Goal: Information Seeking & Learning: Learn about a topic

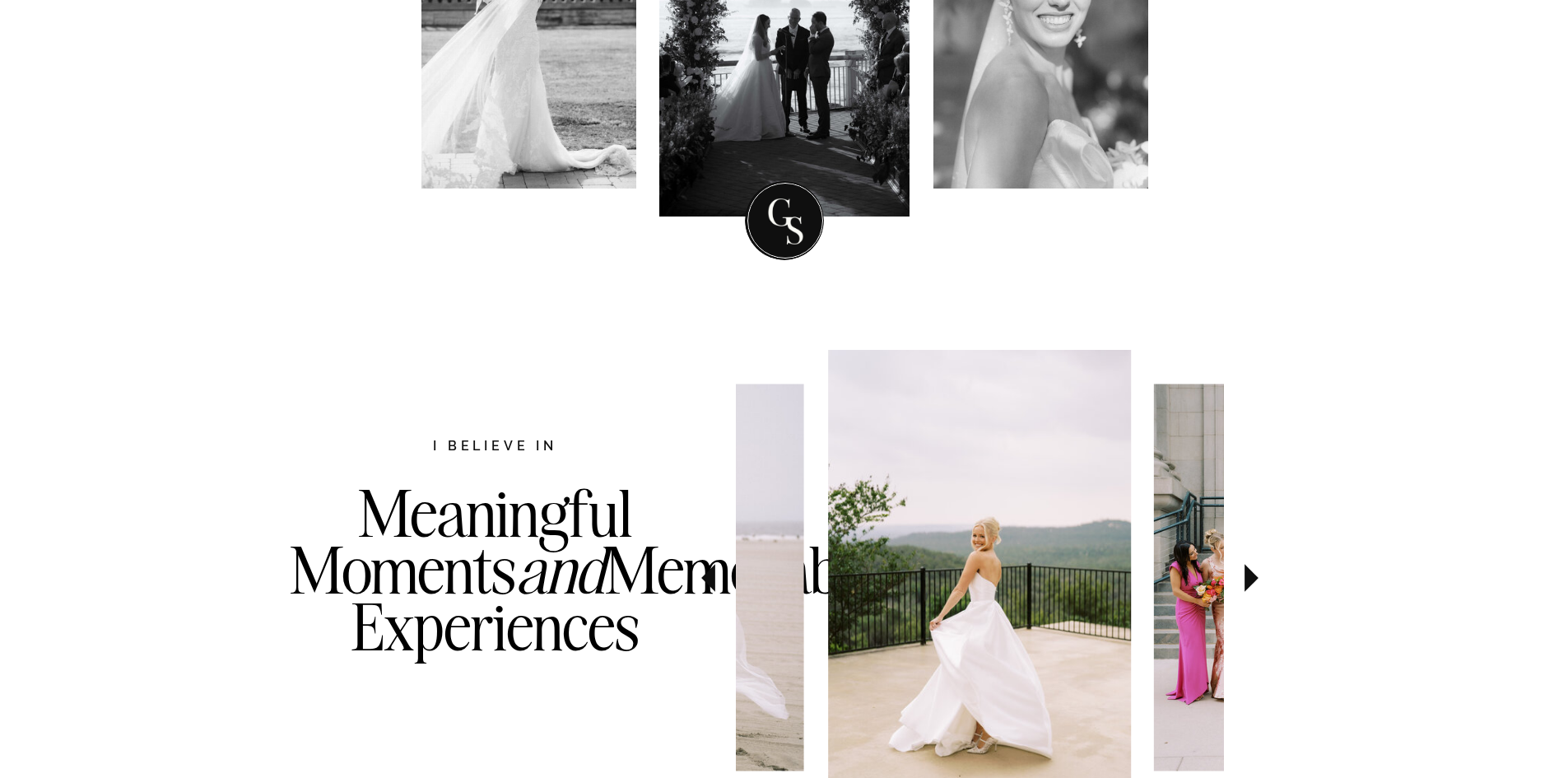
scroll to position [576, 0]
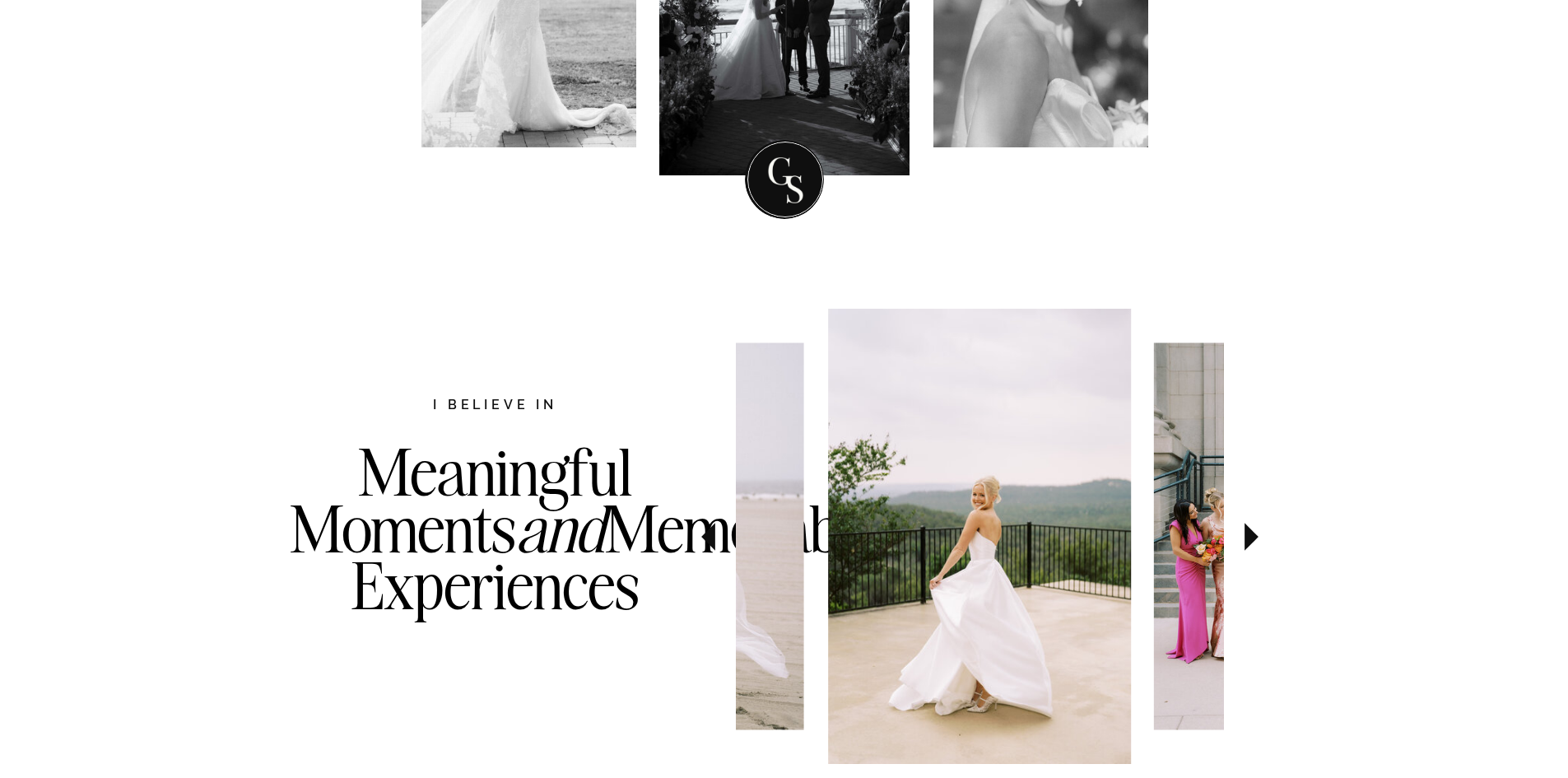
click at [1255, 537] on icon at bounding box center [1251, 536] width 14 height 28
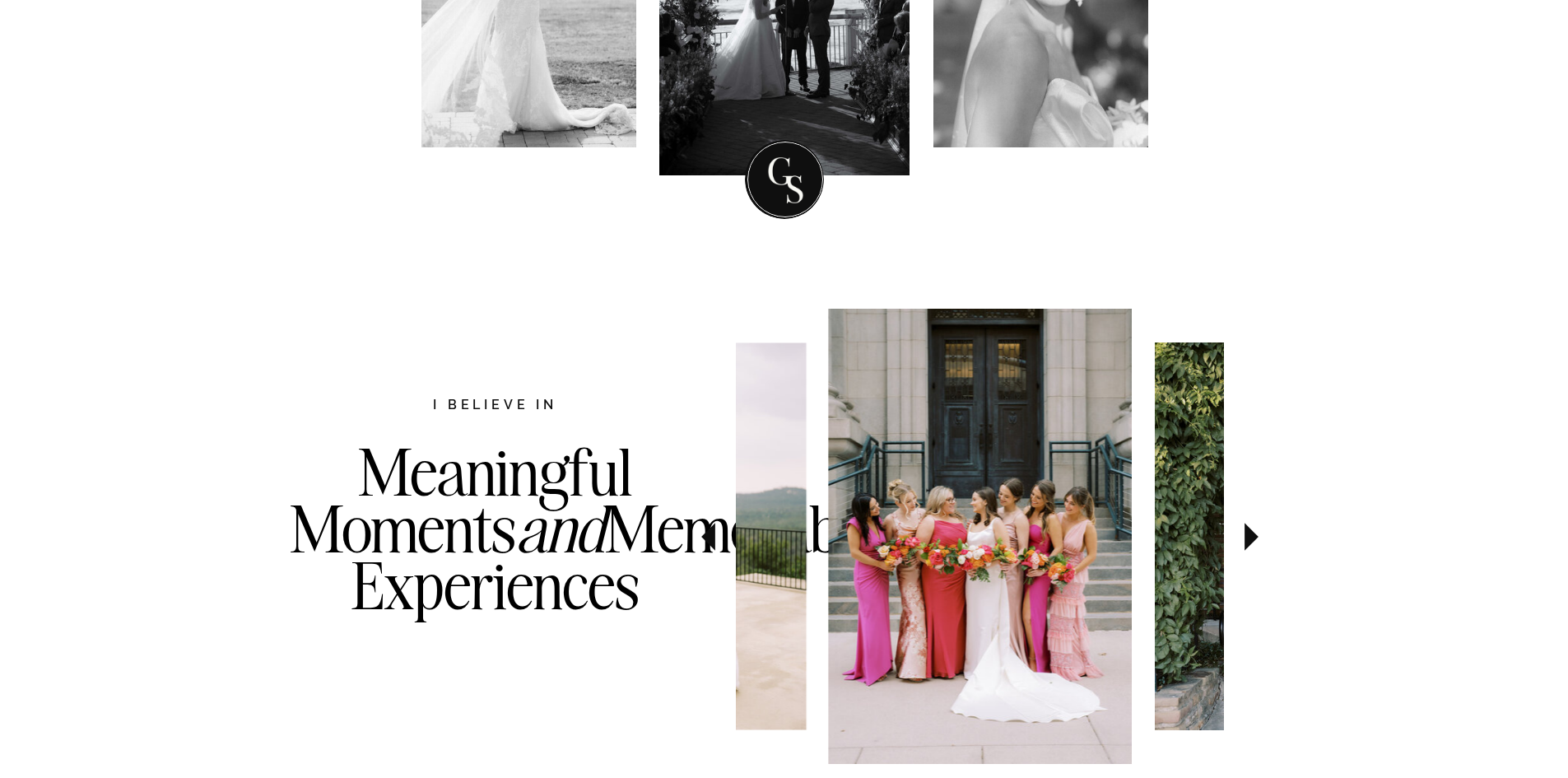
click at [1255, 537] on icon at bounding box center [1251, 536] width 14 height 28
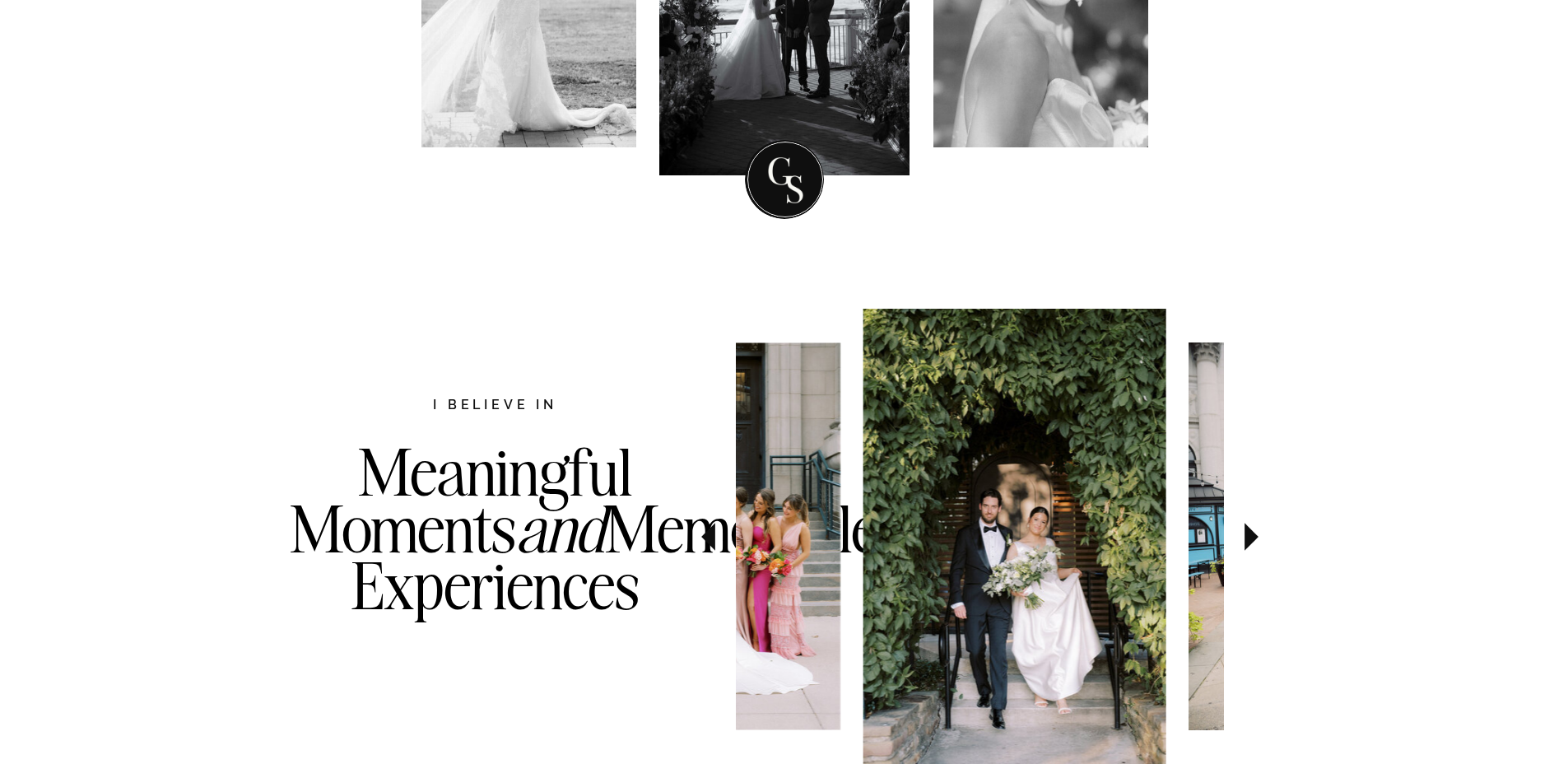
click at [1255, 537] on icon at bounding box center [1251, 536] width 14 height 28
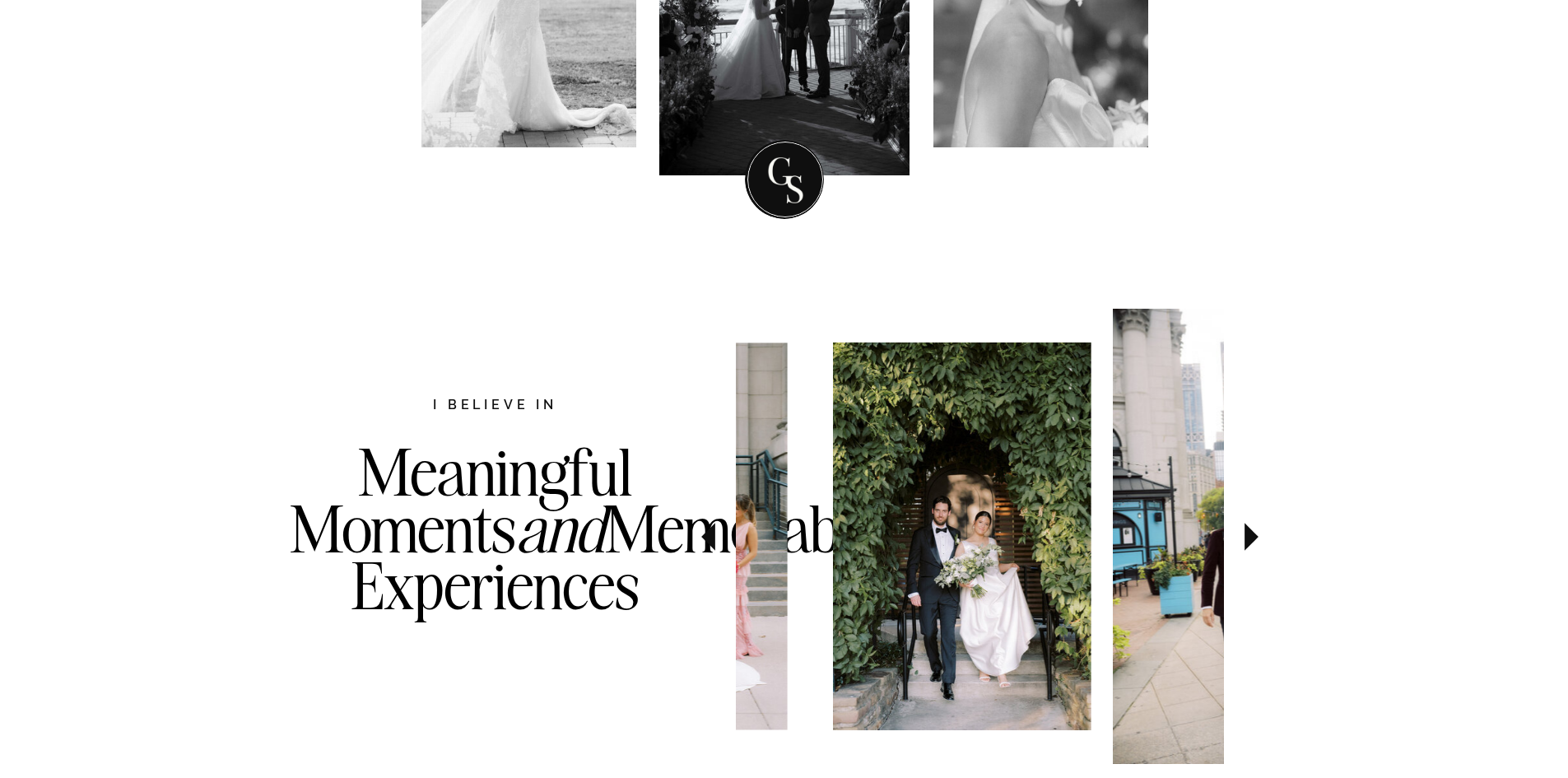
click at [1255, 537] on icon at bounding box center [1251, 536] width 14 height 28
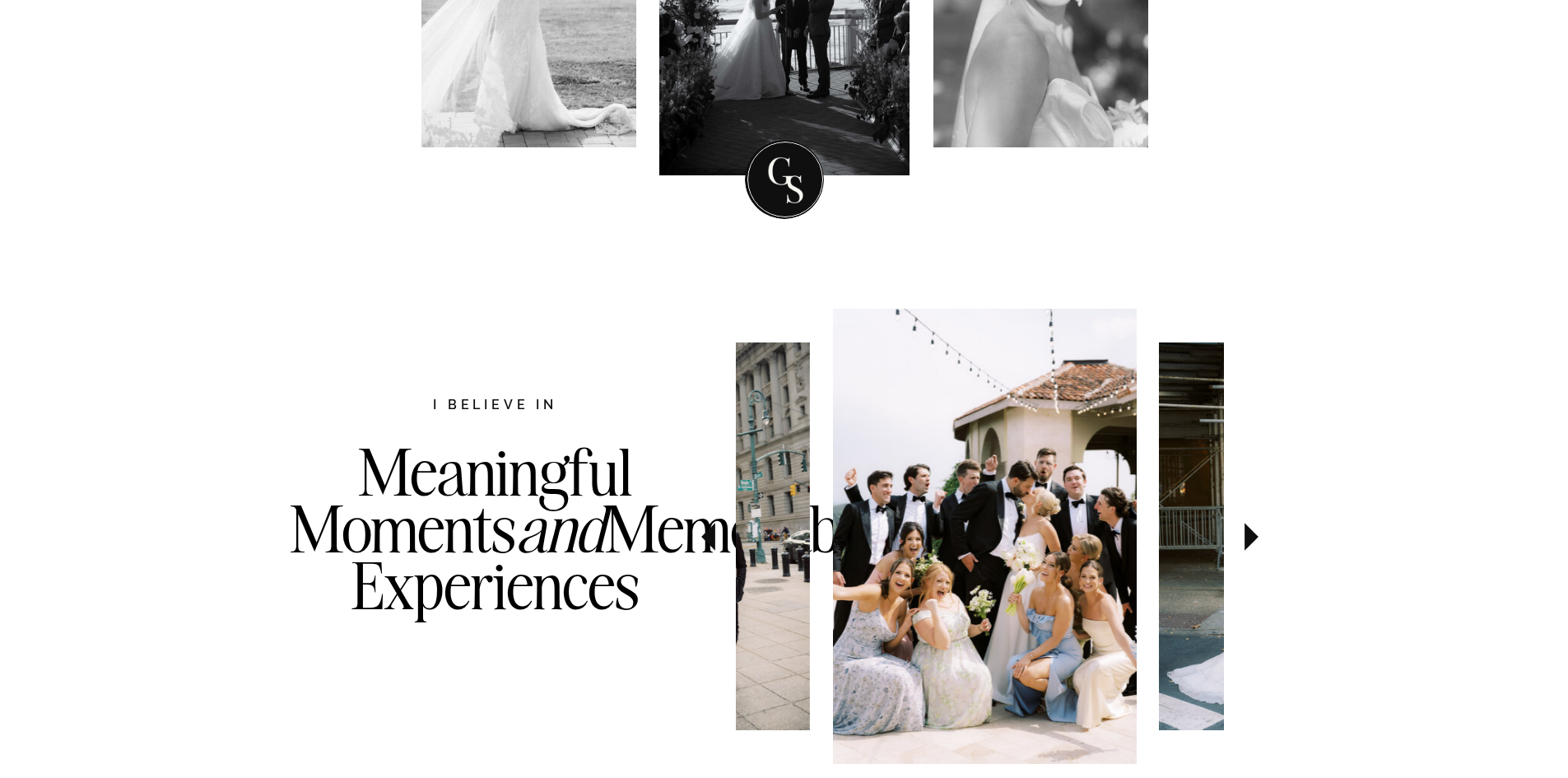
click at [1255, 537] on icon at bounding box center [1251, 536] width 14 height 28
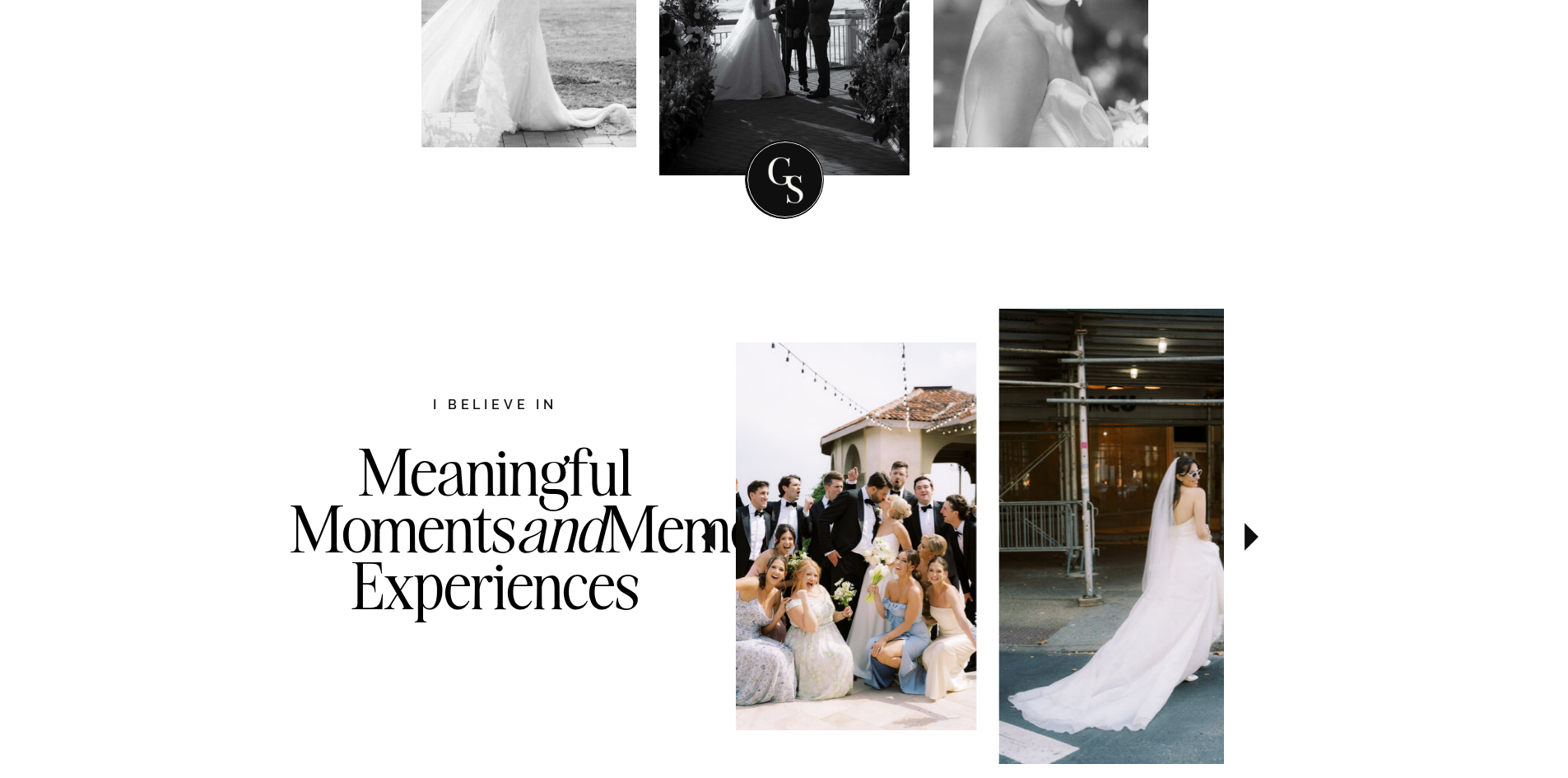
click at [1255, 537] on icon at bounding box center [1251, 536] width 14 height 28
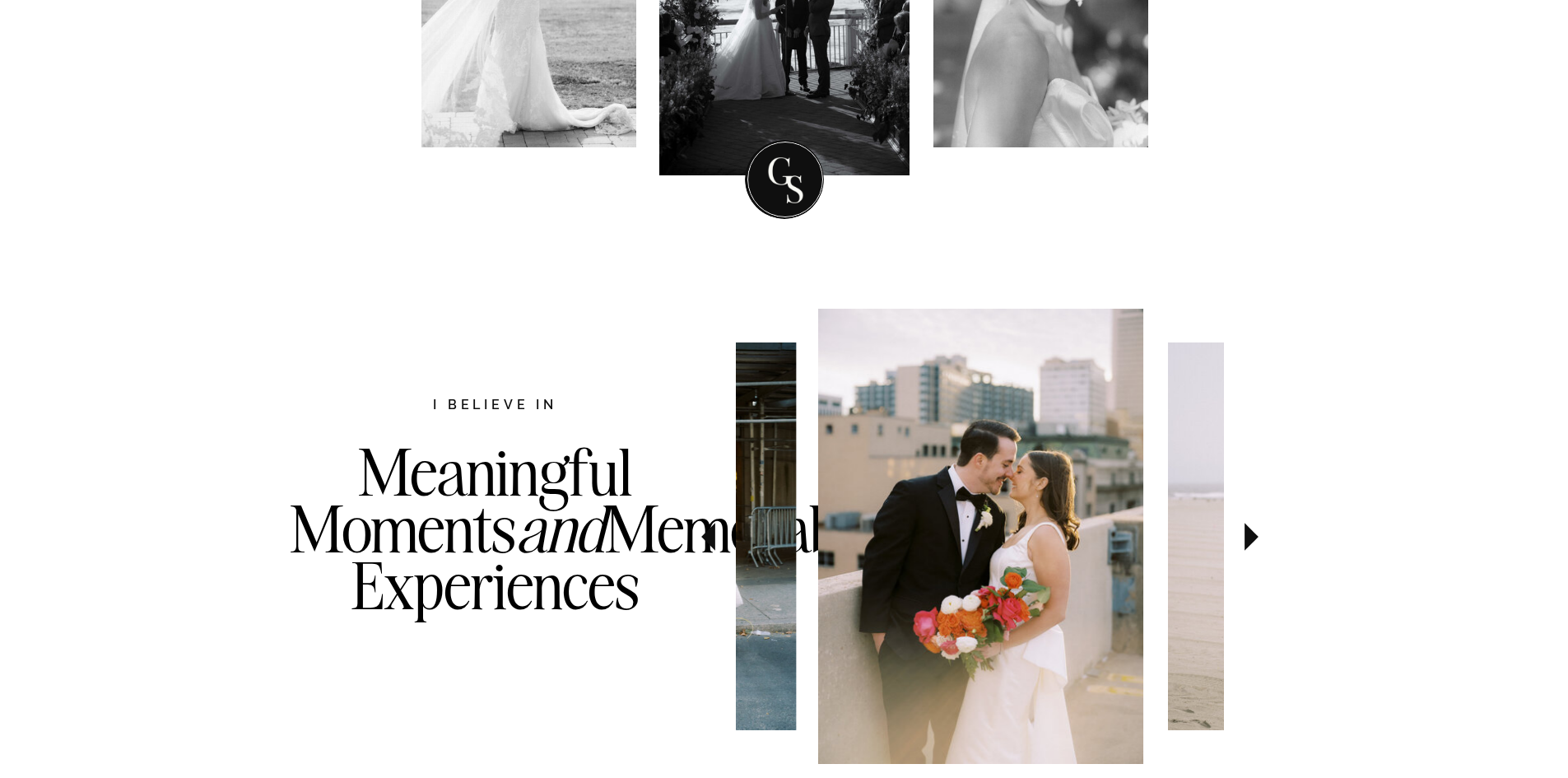
click at [1255, 537] on icon at bounding box center [1251, 536] width 14 height 28
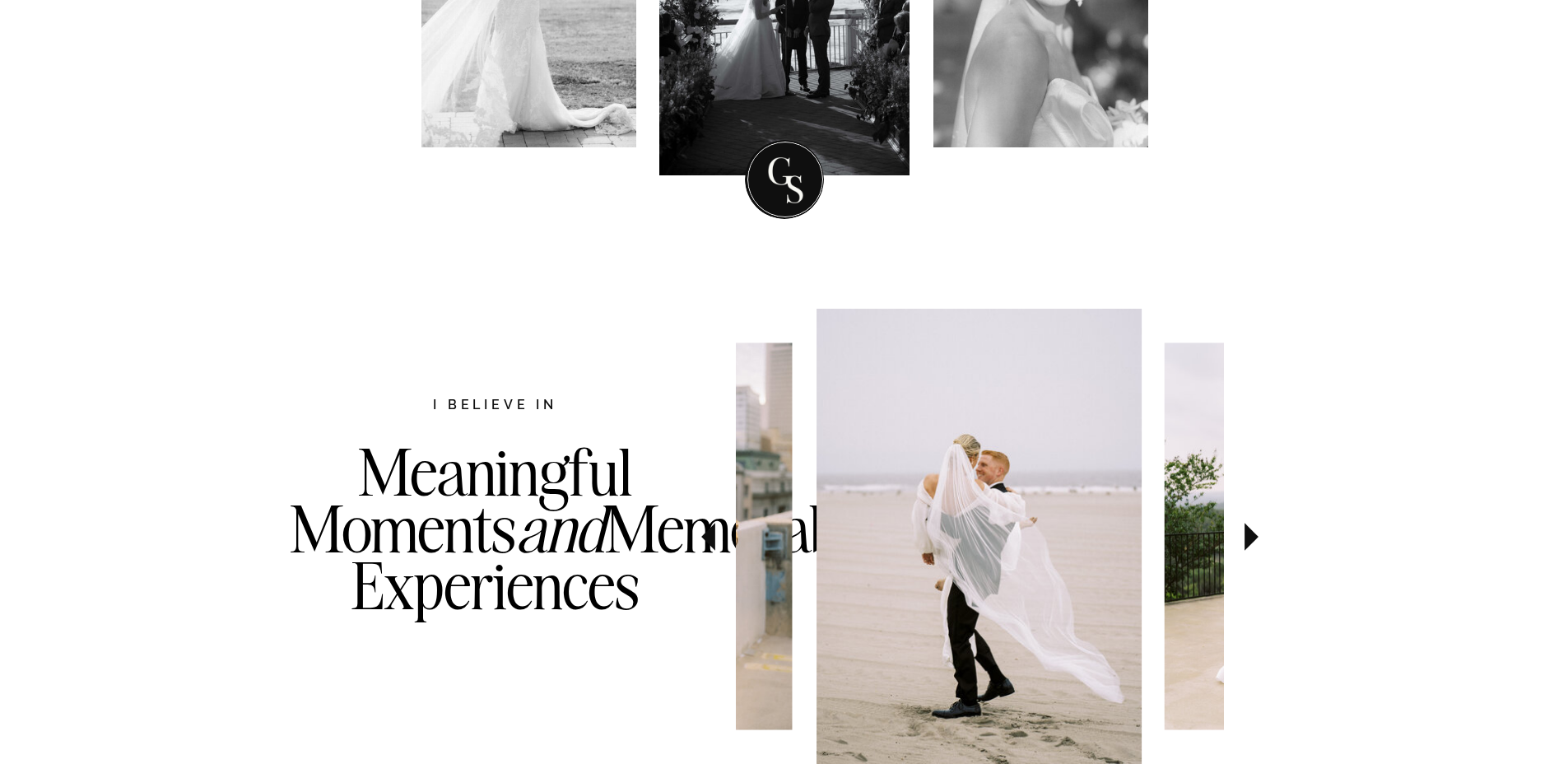
click at [1020, 558] on img at bounding box center [980, 536] width 325 height 455
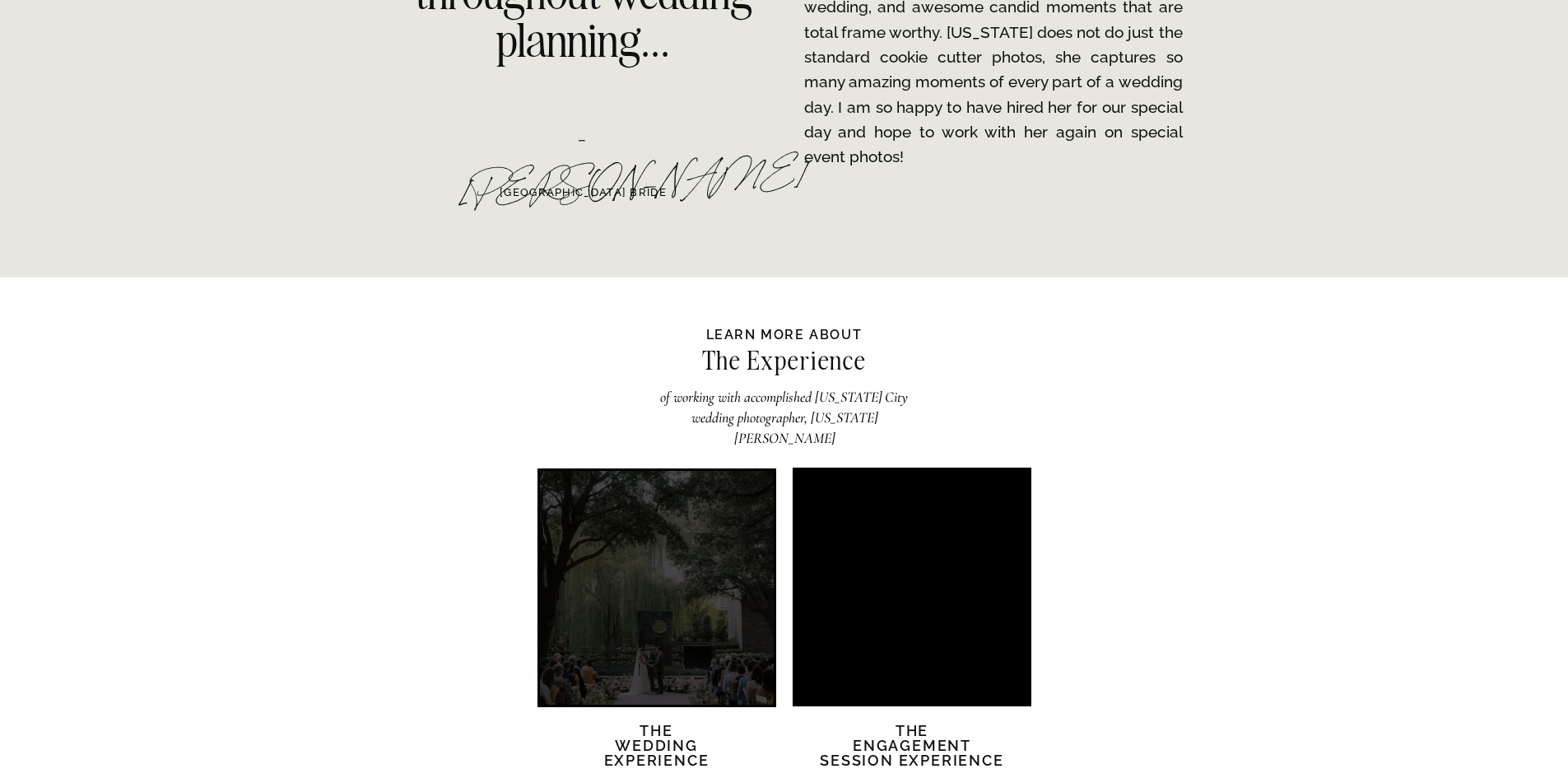
scroll to position [3128, 0]
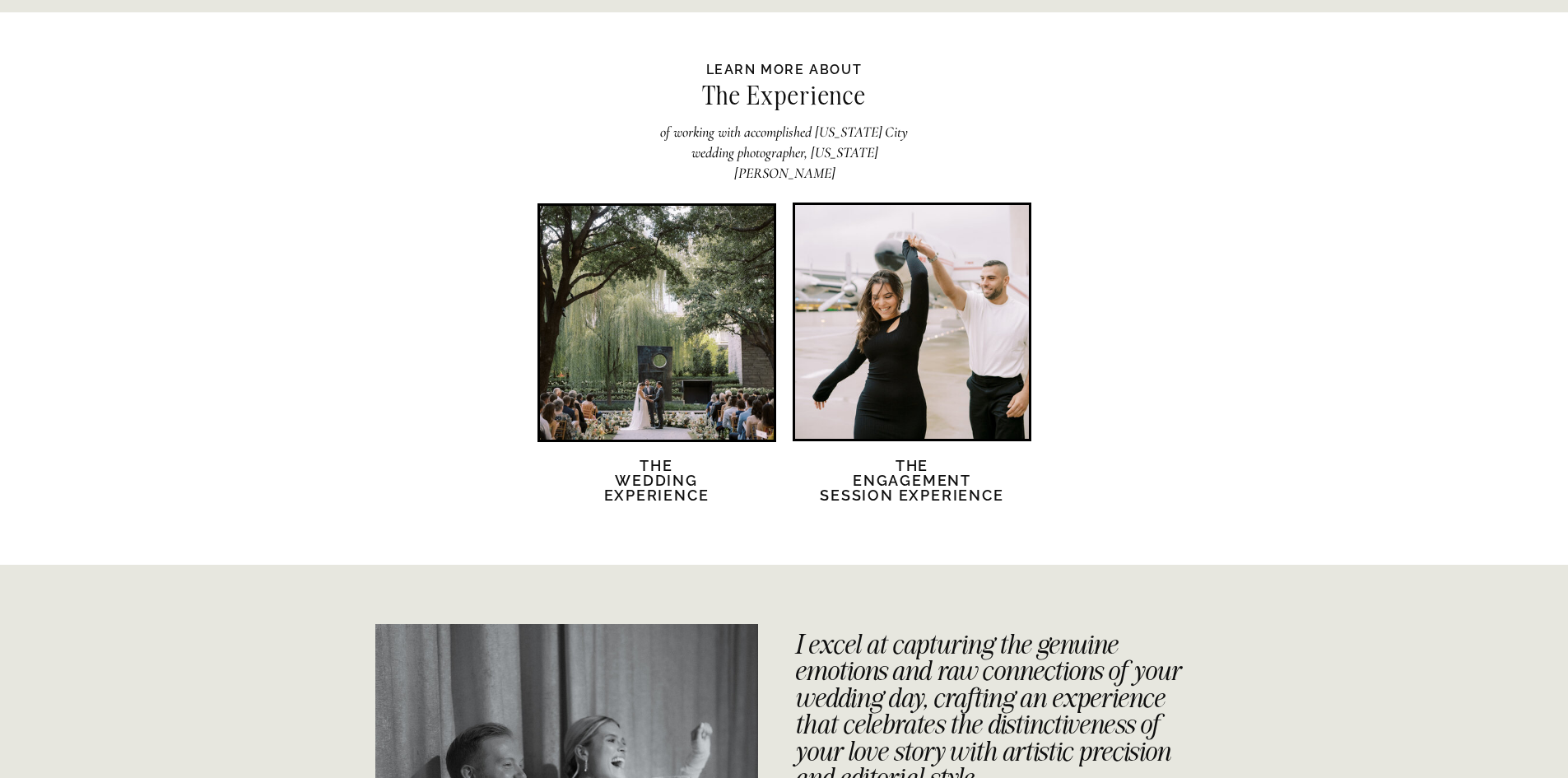
click at [927, 408] on div at bounding box center [911, 321] width 234 height 234
click at [927, 408] on div at bounding box center [911, 321] width 234 height 234
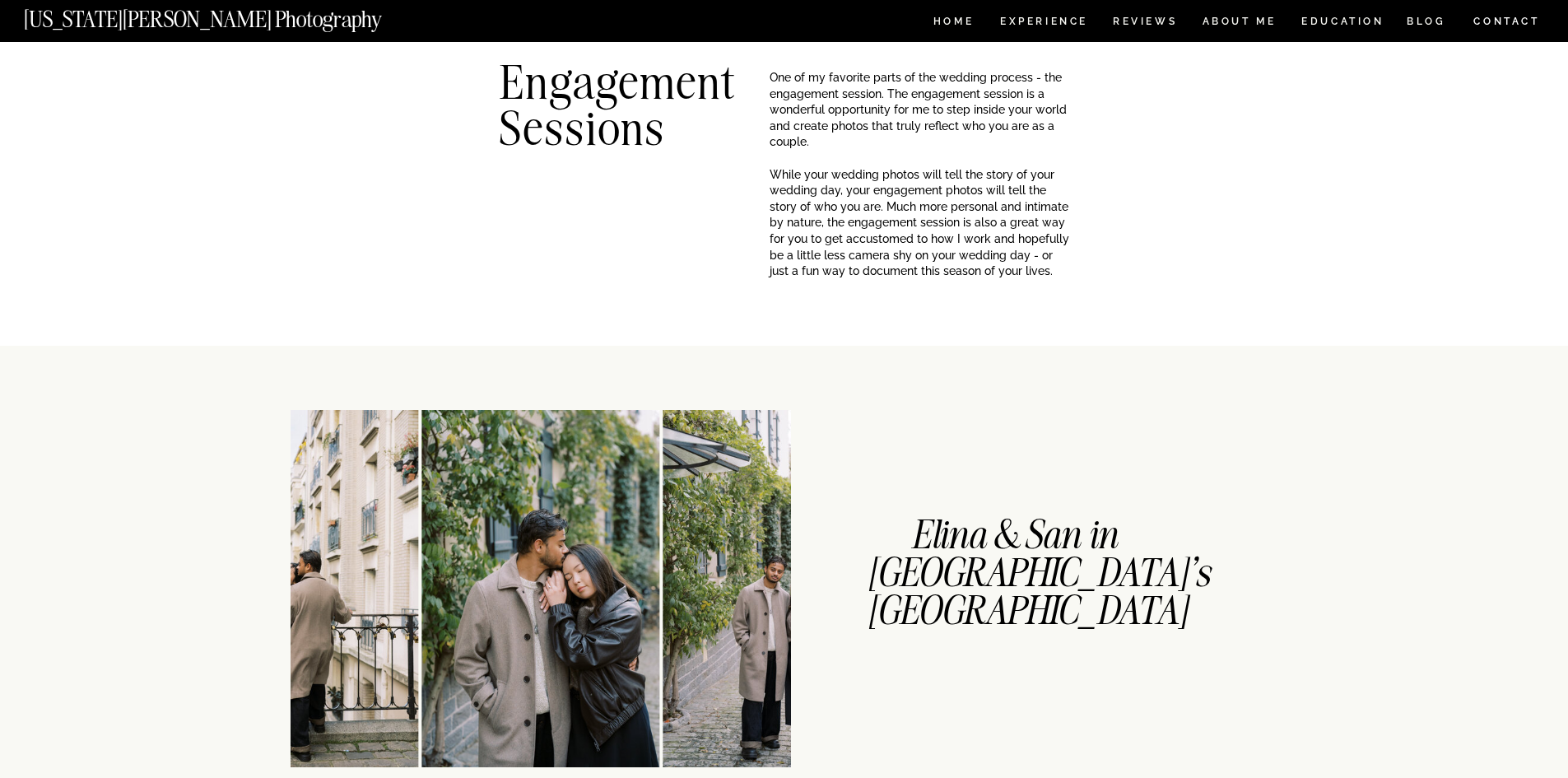
scroll to position [164, 0]
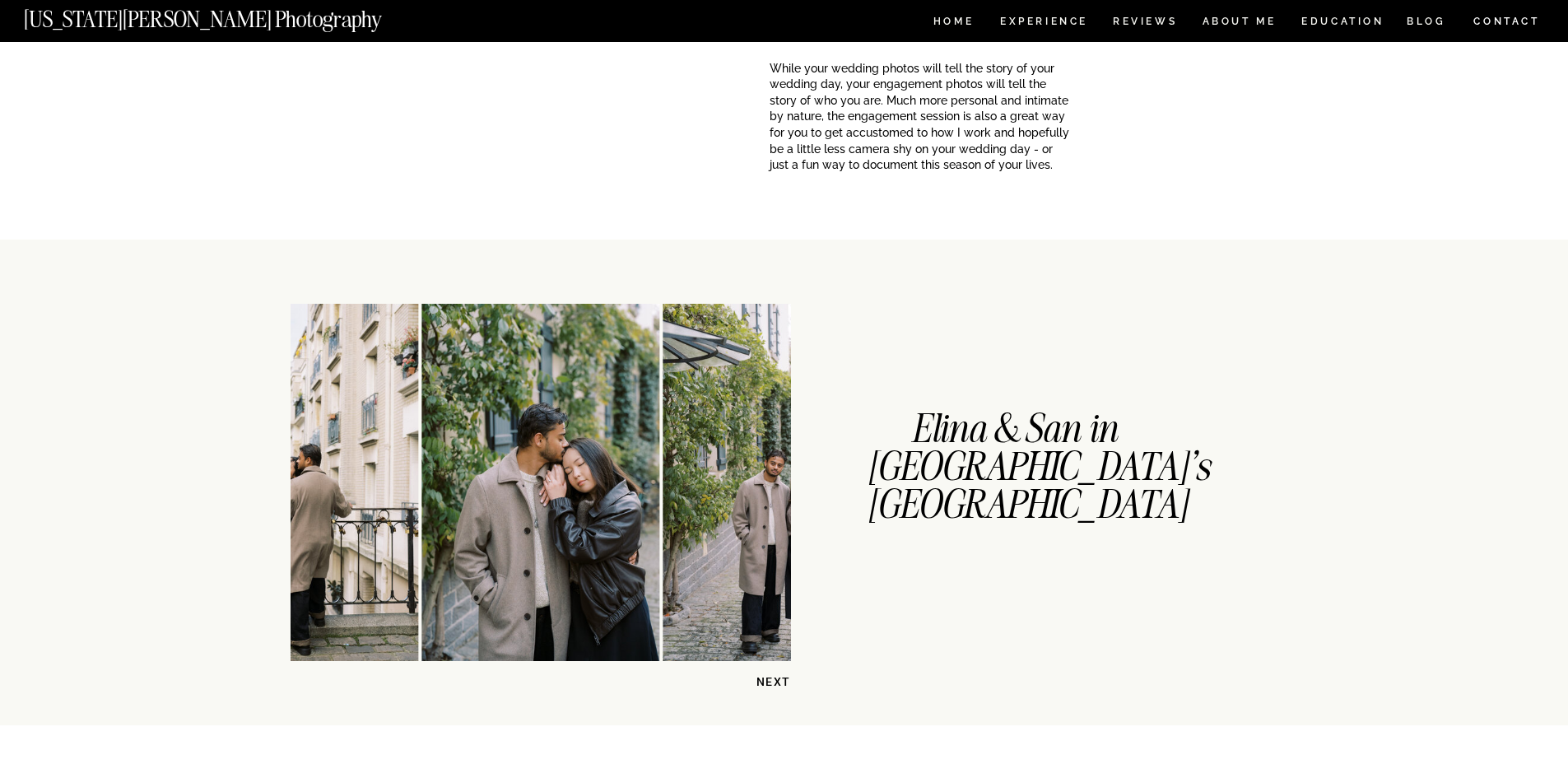
click at [764, 680] on p "NEXT" at bounding box center [749, 681] width 85 height 15
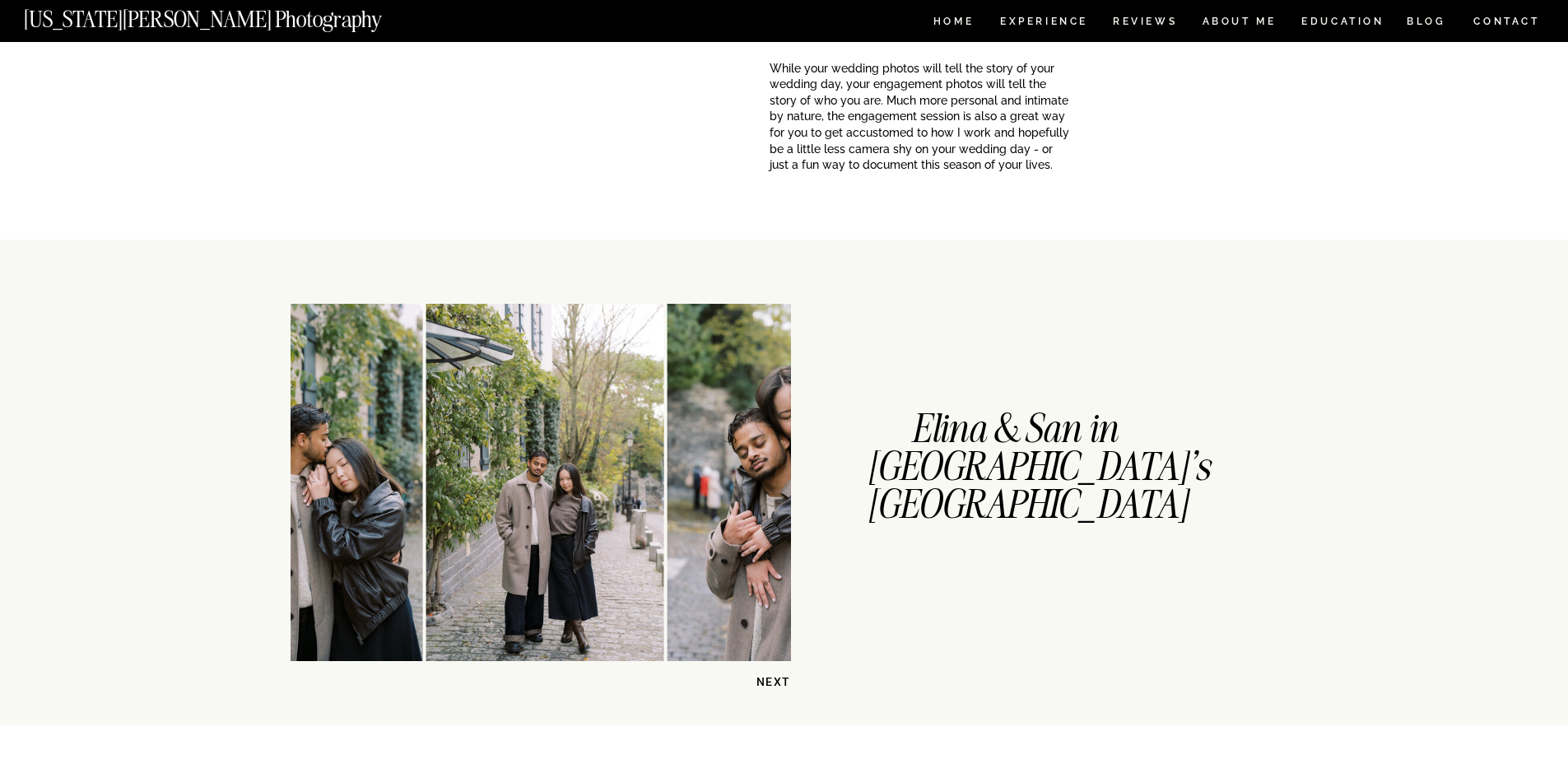
click at [764, 680] on p "NEXT" at bounding box center [749, 681] width 85 height 15
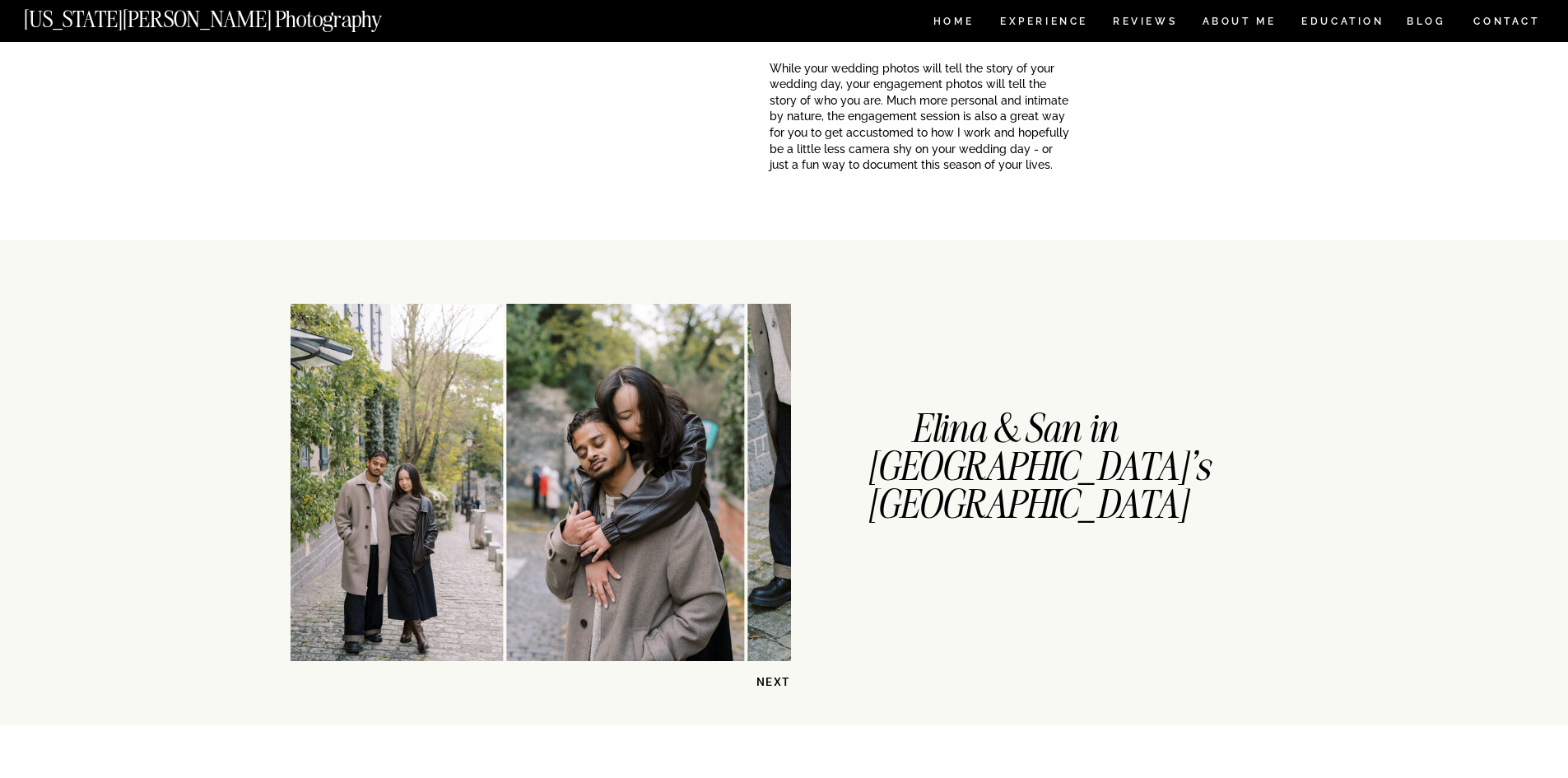
click at [764, 680] on p "NEXT" at bounding box center [749, 681] width 85 height 15
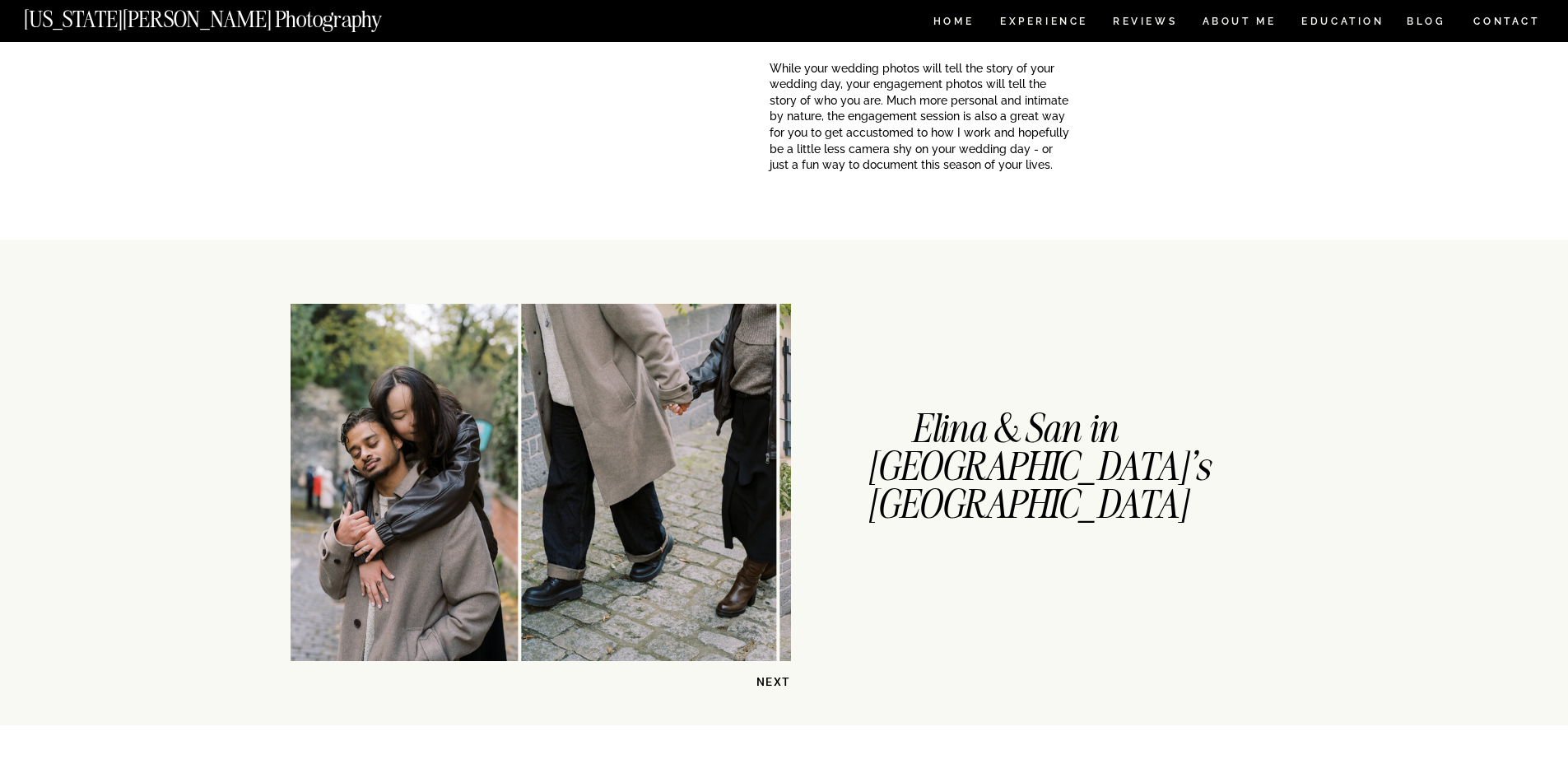
click at [764, 680] on p "NEXT" at bounding box center [749, 681] width 85 height 15
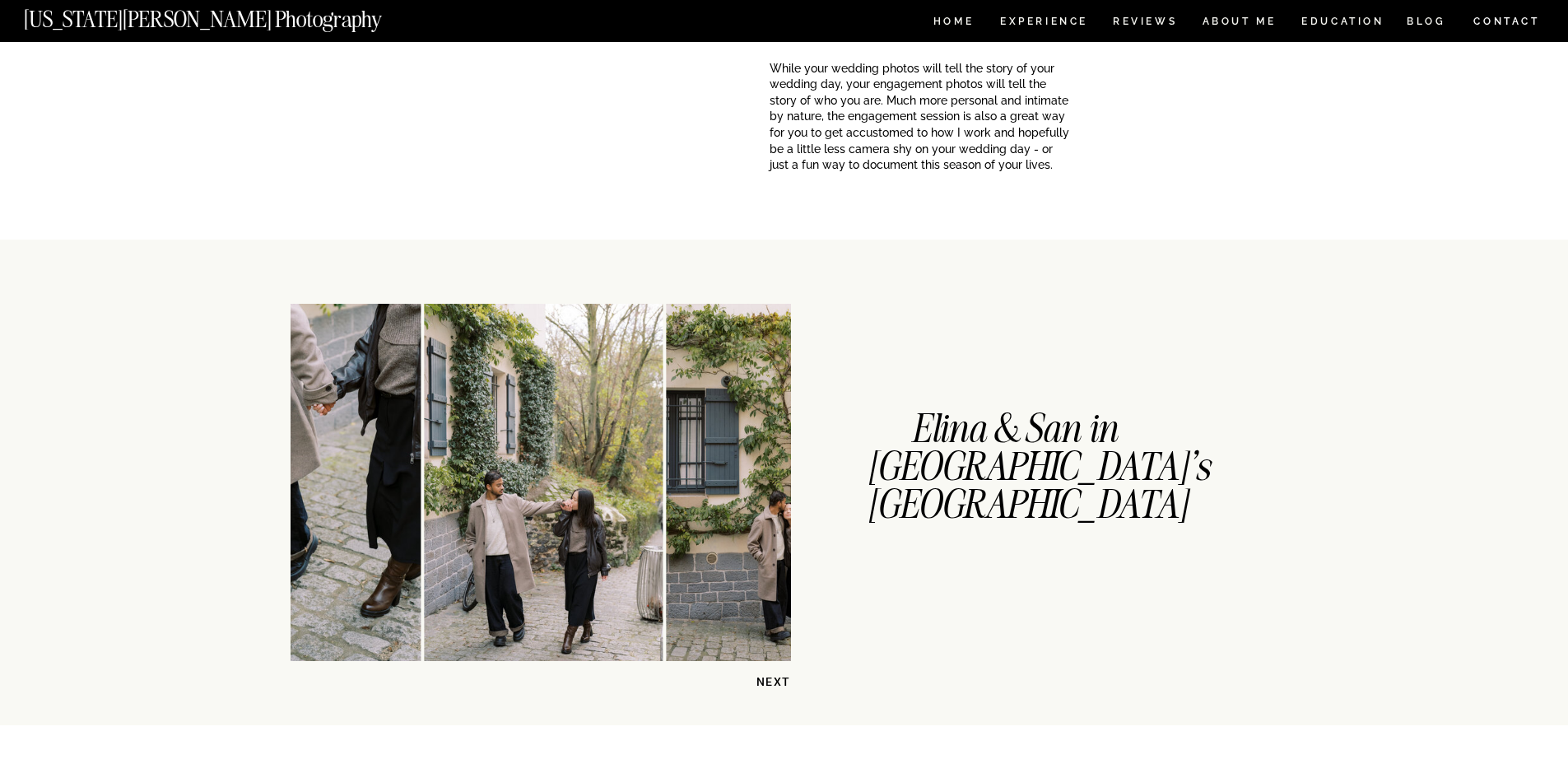
click at [764, 680] on p "NEXT" at bounding box center [749, 681] width 85 height 15
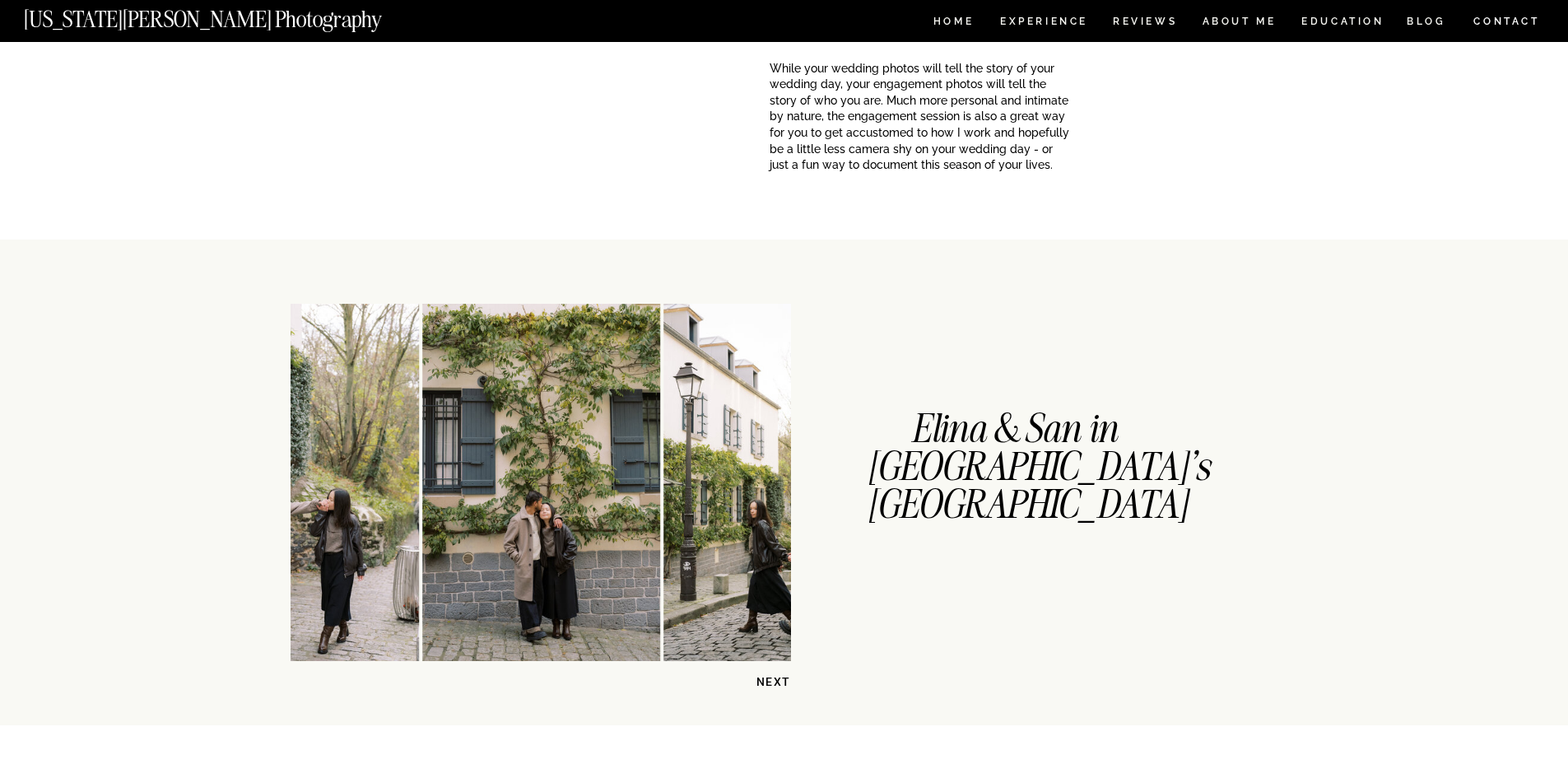
click at [765, 676] on p "NEXT" at bounding box center [749, 681] width 85 height 15
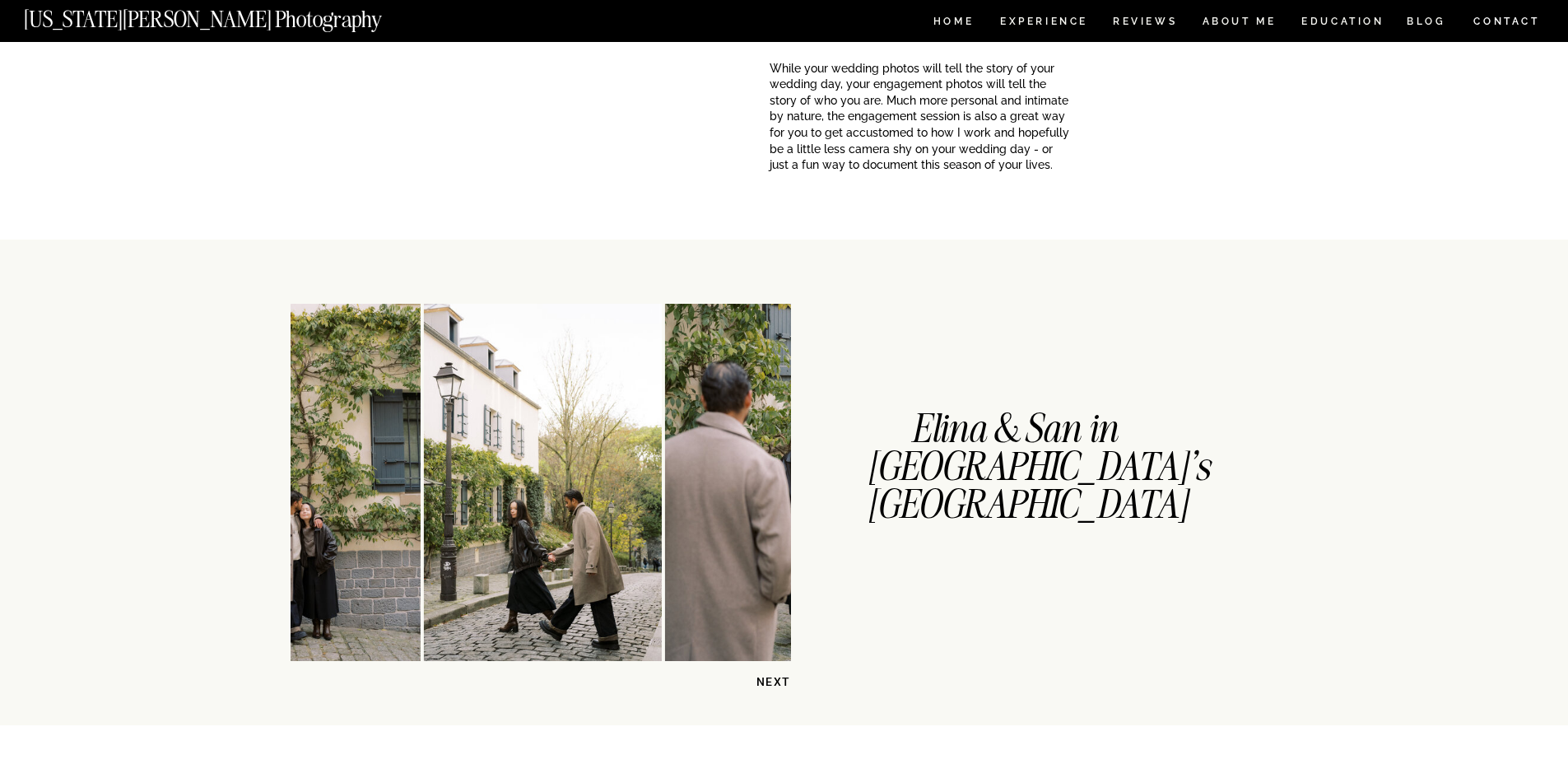
click at [766, 678] on p "NEXT" at bounding box center [749, 681] width 85 height 15
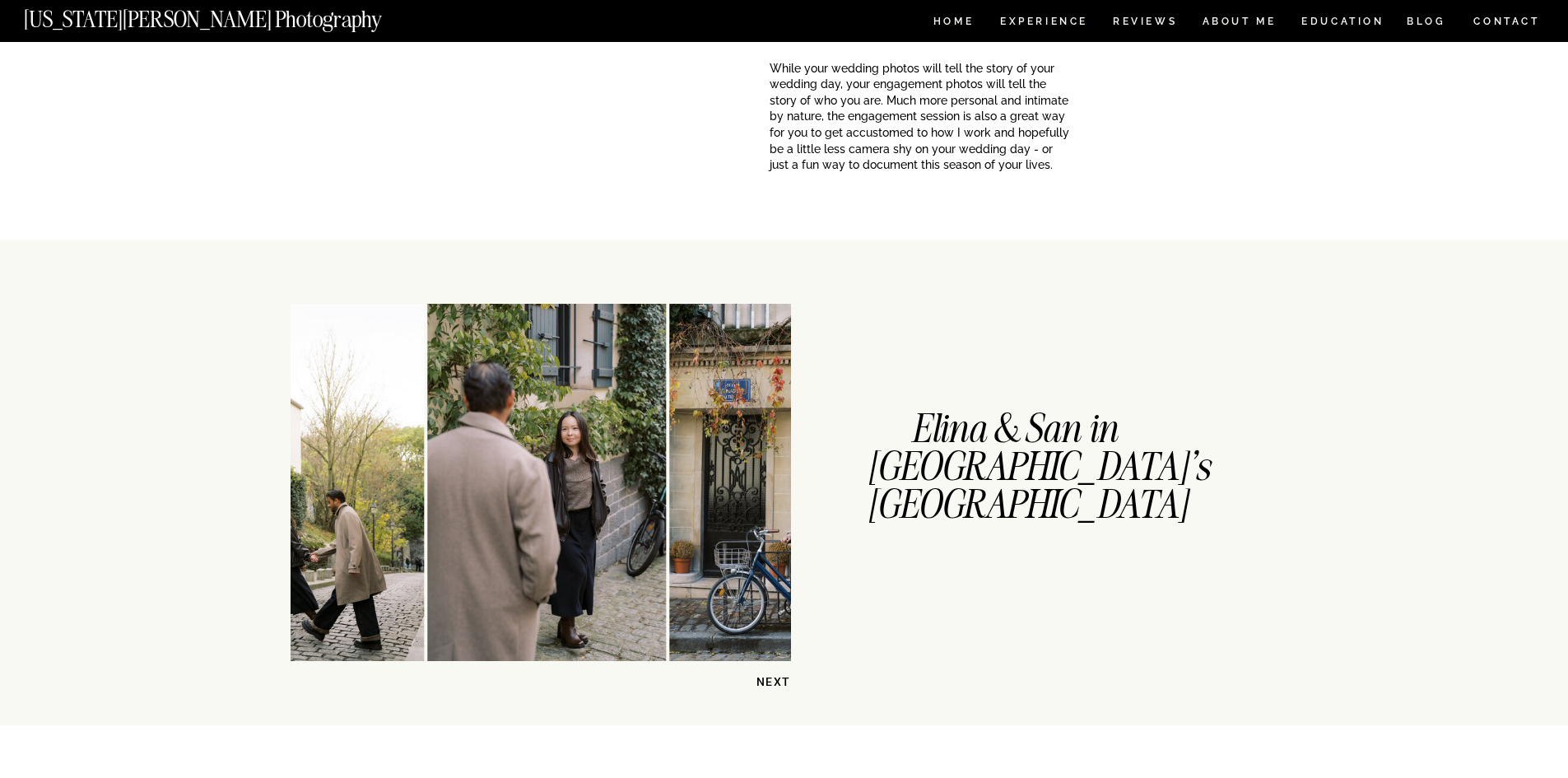
click at [768, 679] on p "NEXT" at bounding box center [749, 681] width 85 height 15
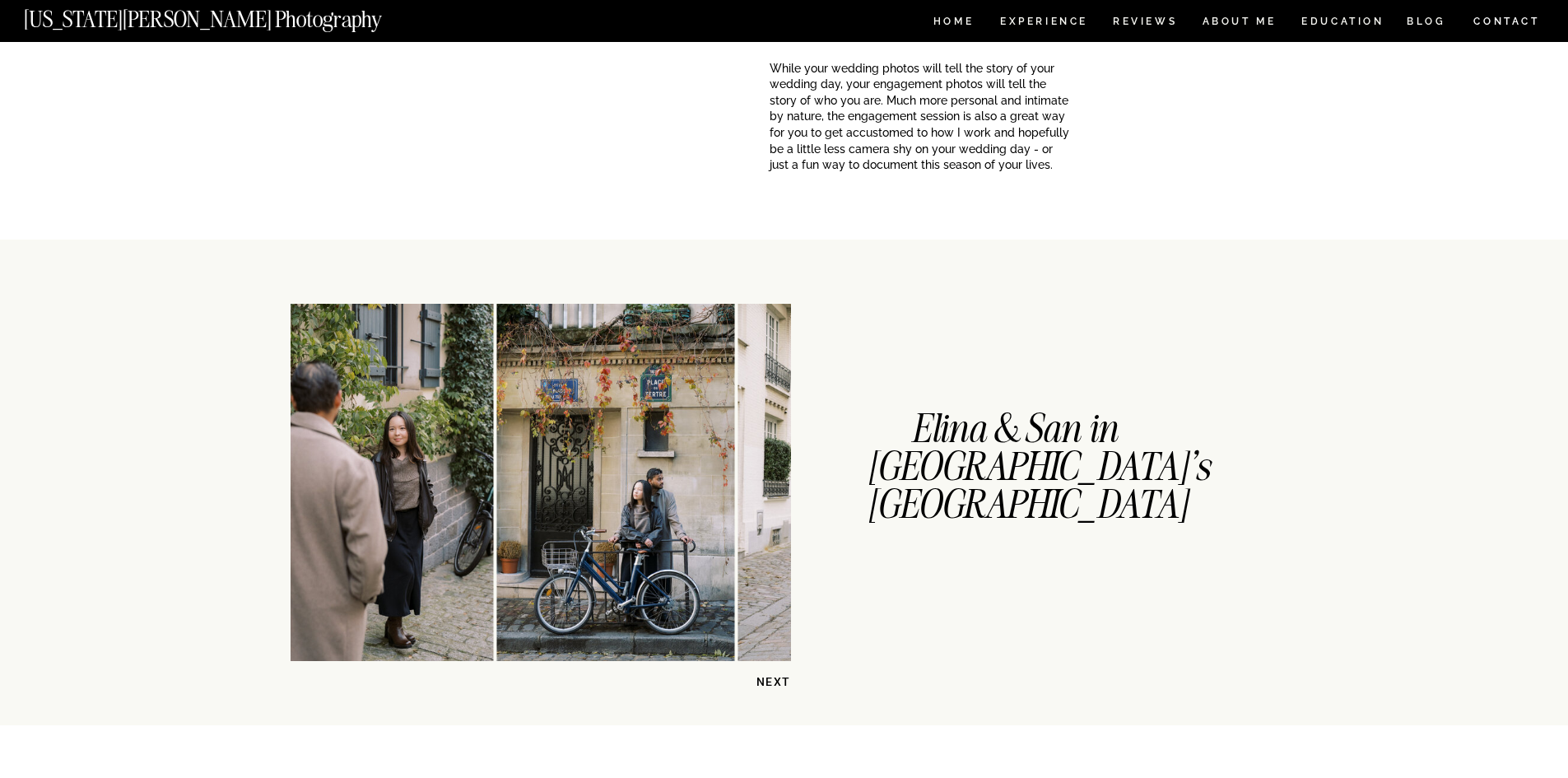
click at [768, 679] on p "NEXT" at bounding box center [749, 681] width 85 height 15
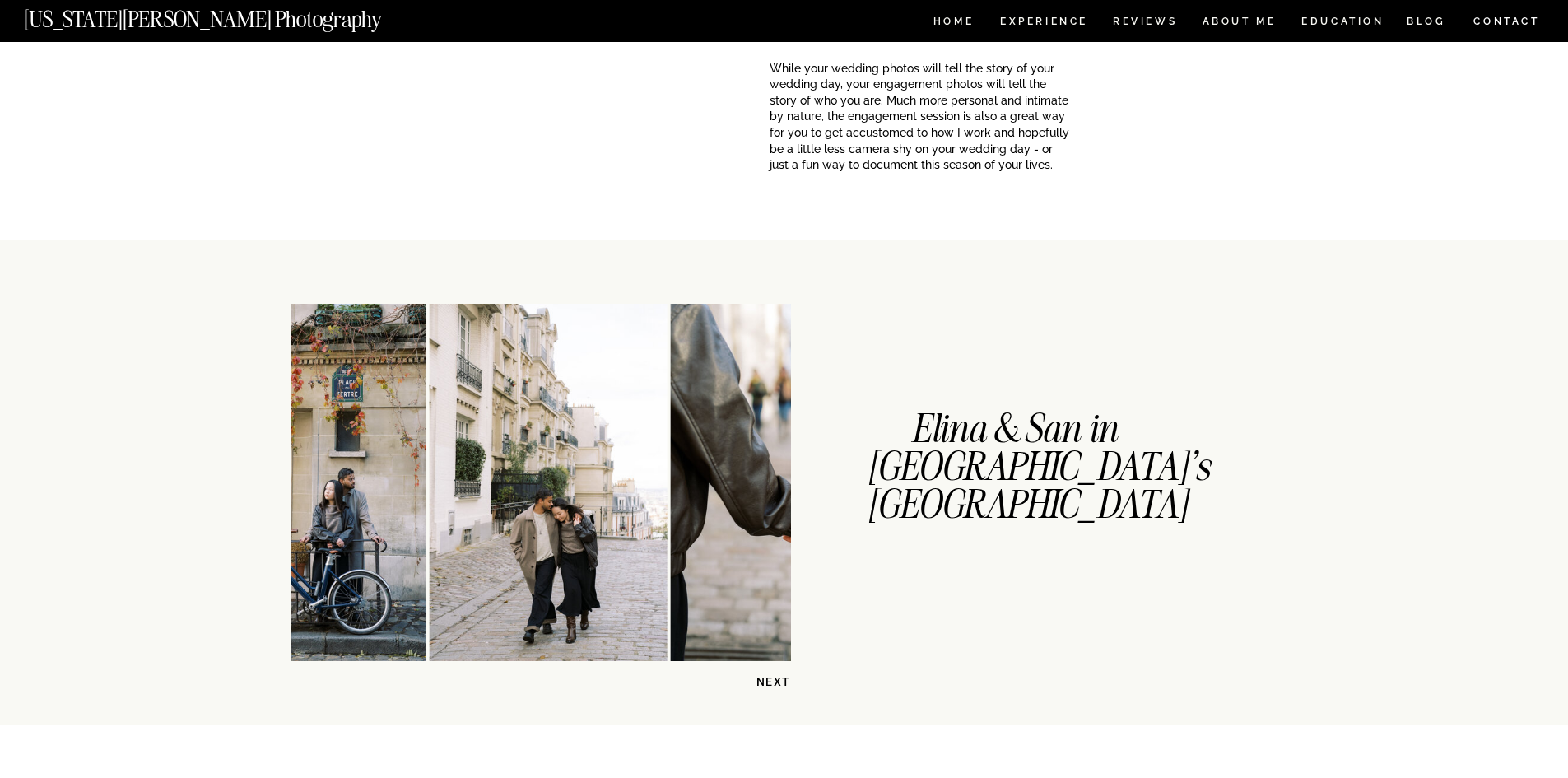
click at [768, 679] on p "NEXT" at bounding box center [749, 681] width 85 height 15
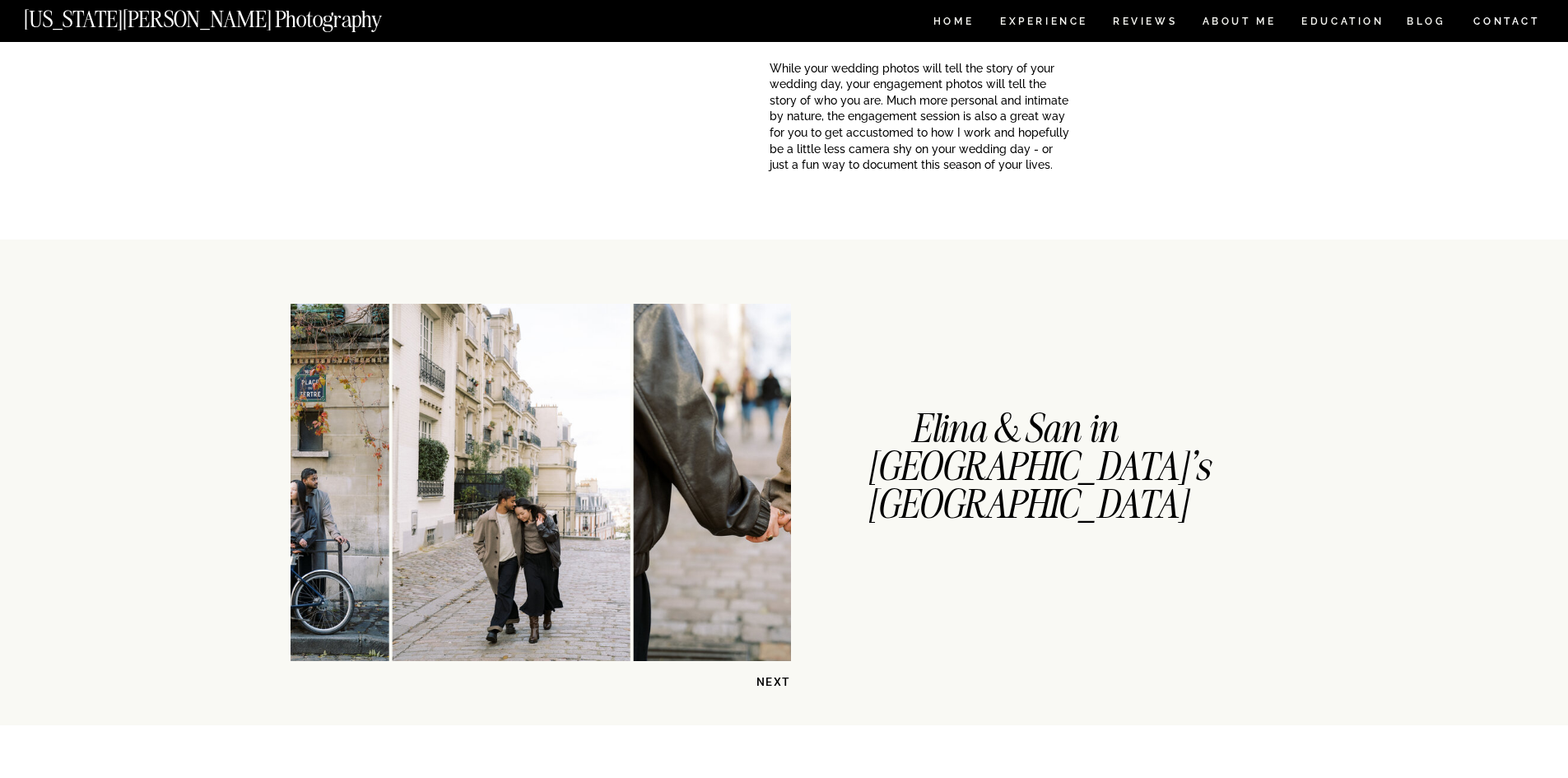
click at [768, 679] on p "NEXT" at bounding box center [749, 681] width 85 height 15
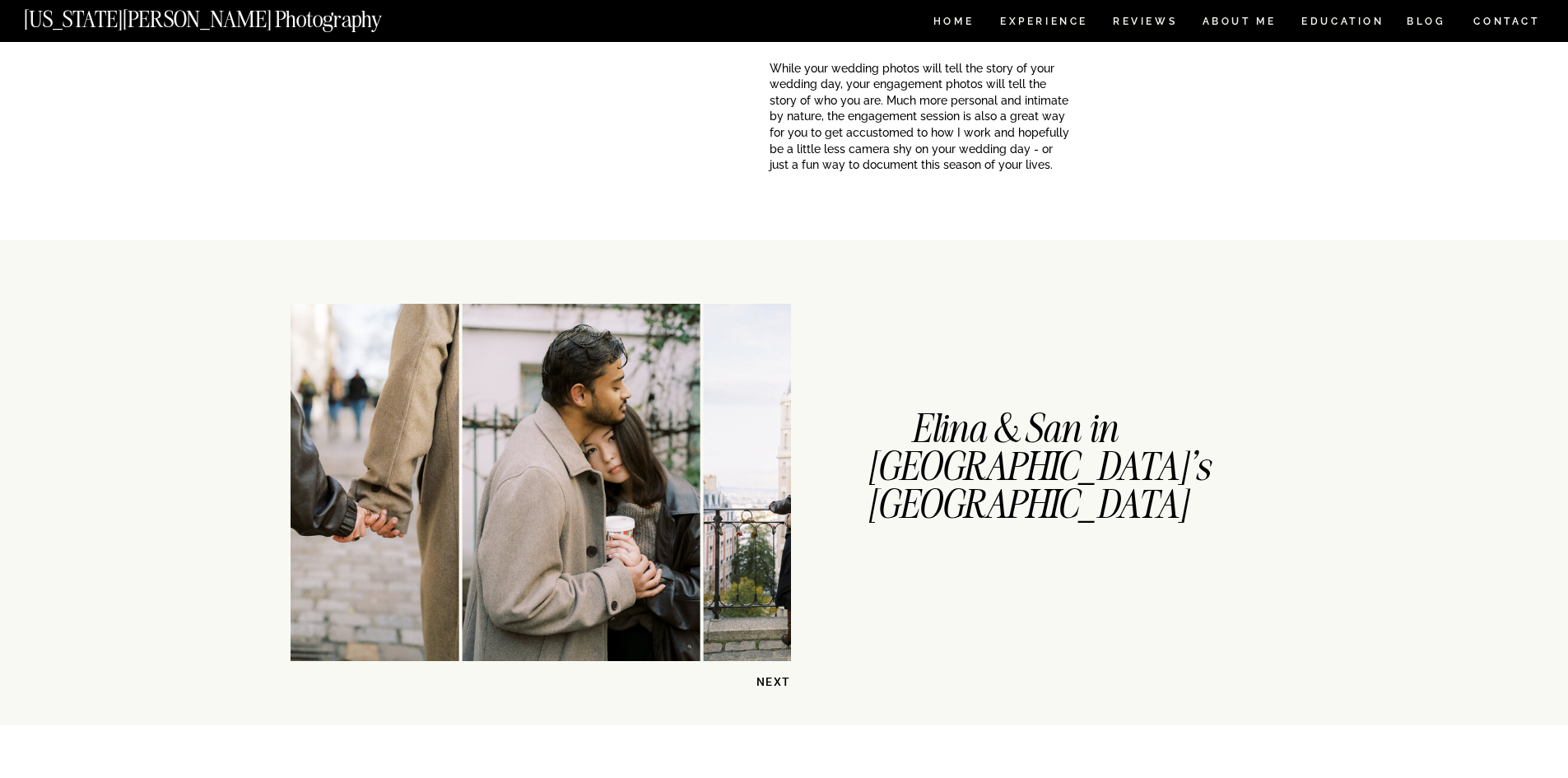
click at [768, 679] on p "NEXT" at bounding box center [749, 681] width 85 height 15
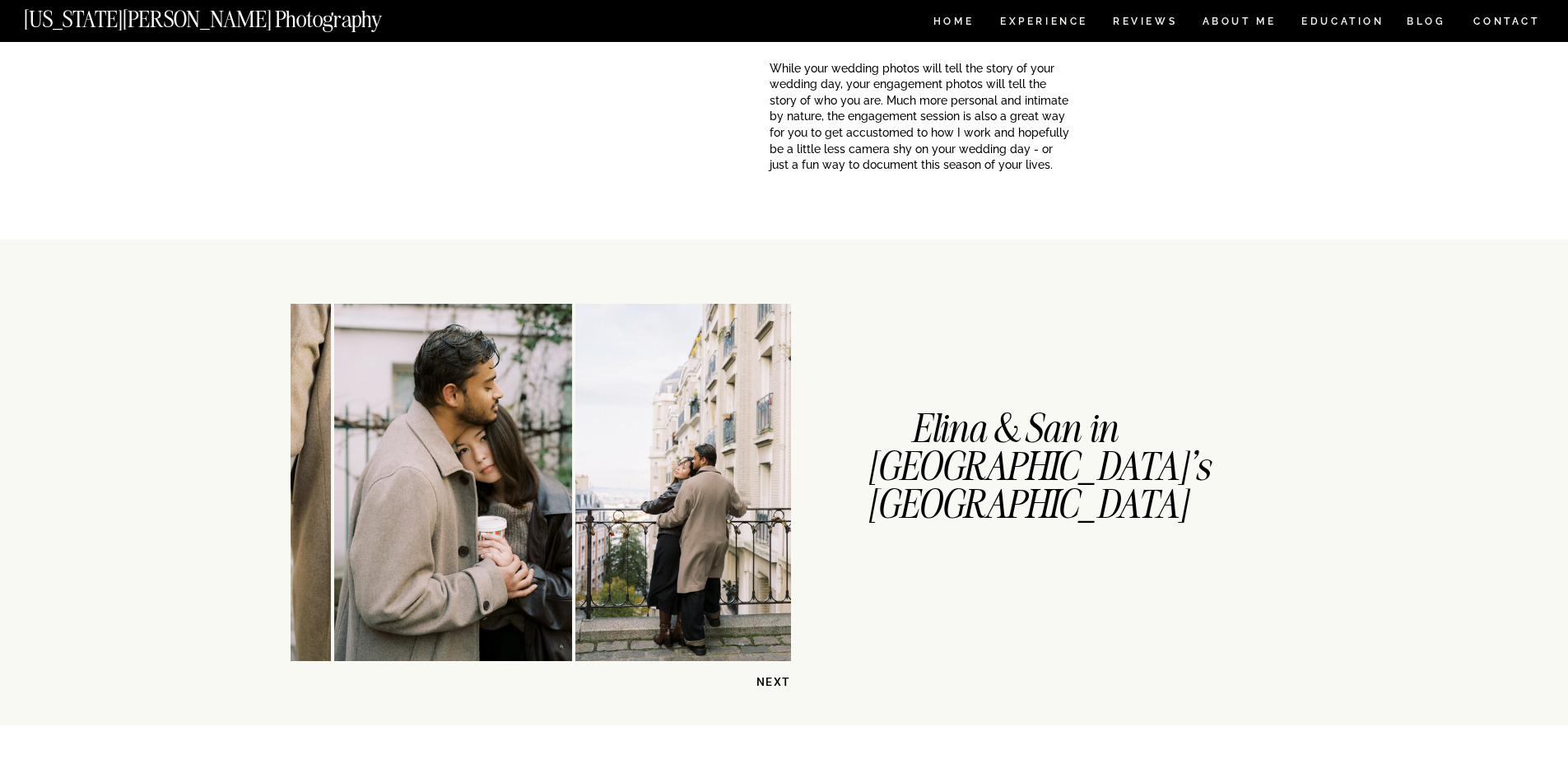
click at [768, 679] on p "NEXT" at bounding box center [749, 681] width 85 height 15
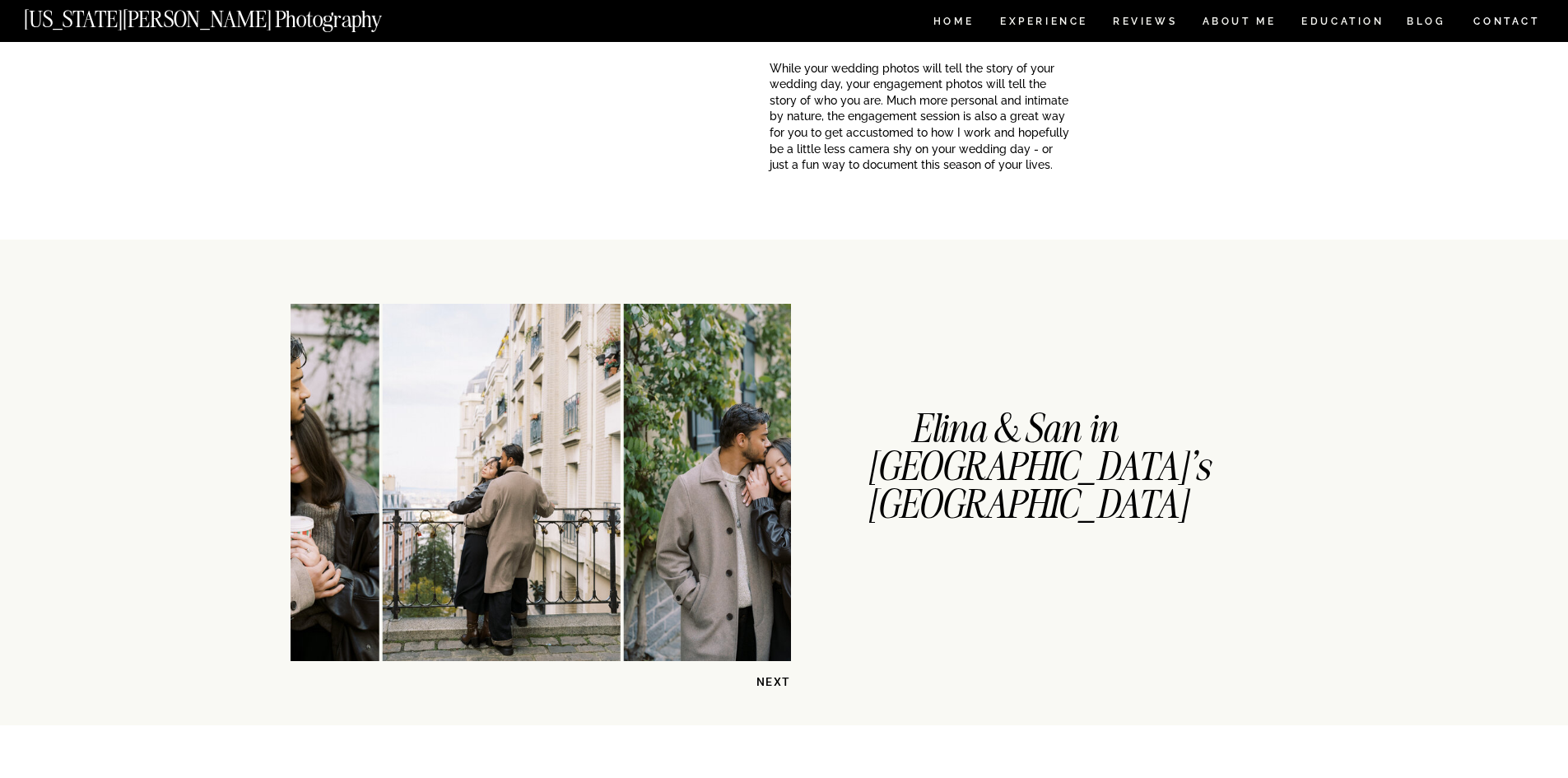
click at [768, 679] on p "NEXT" at bounding box center [749, 681] width 85 height 15
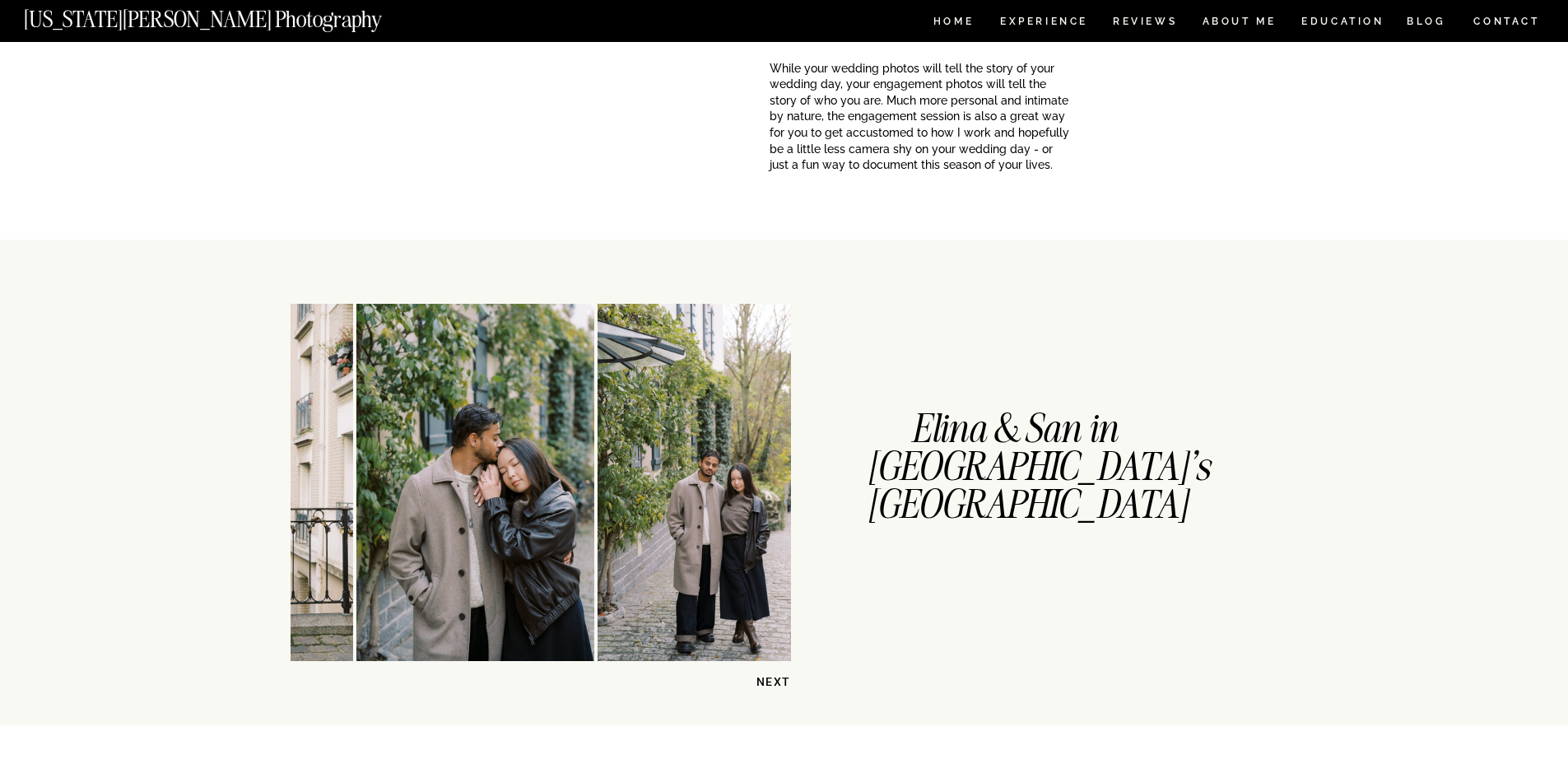
click at [768, 679] on p "NEXT" at bounding box center [749, 681] width 85 height 15
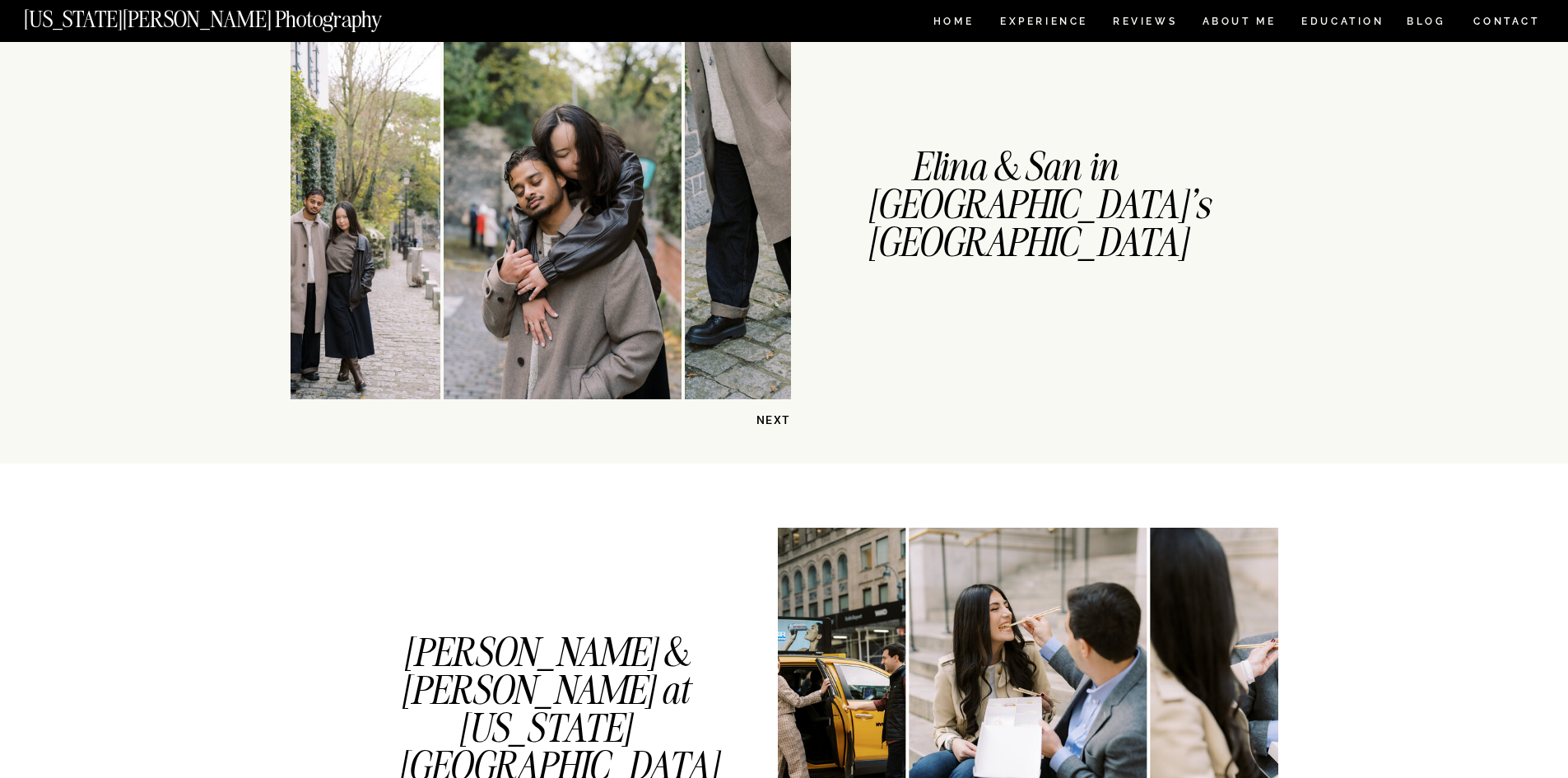
scroll to position [576, 0]
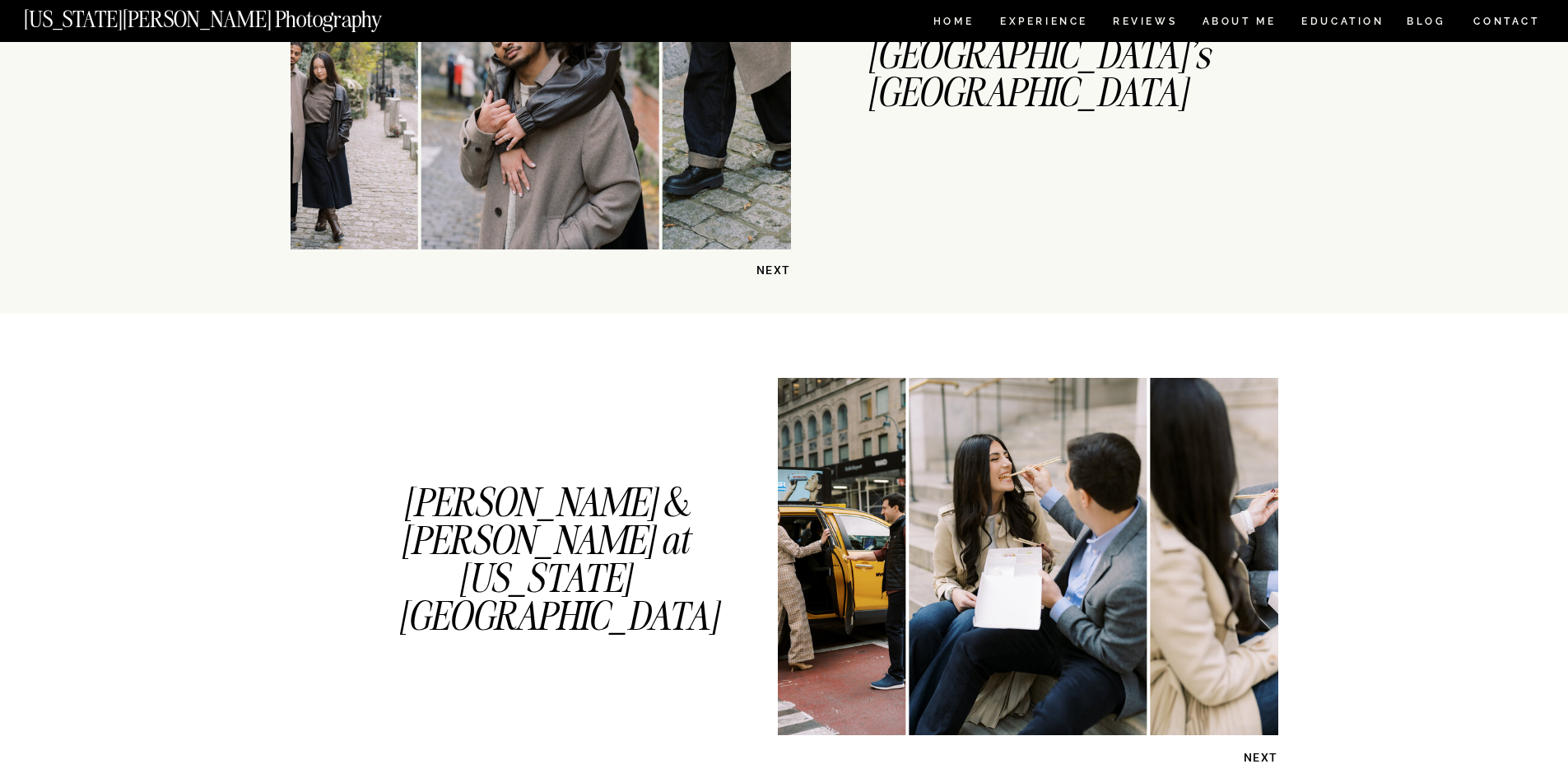
click at [1252, 755] on p "NEXT" at bounding box center [1236, 757] width 85 height 15
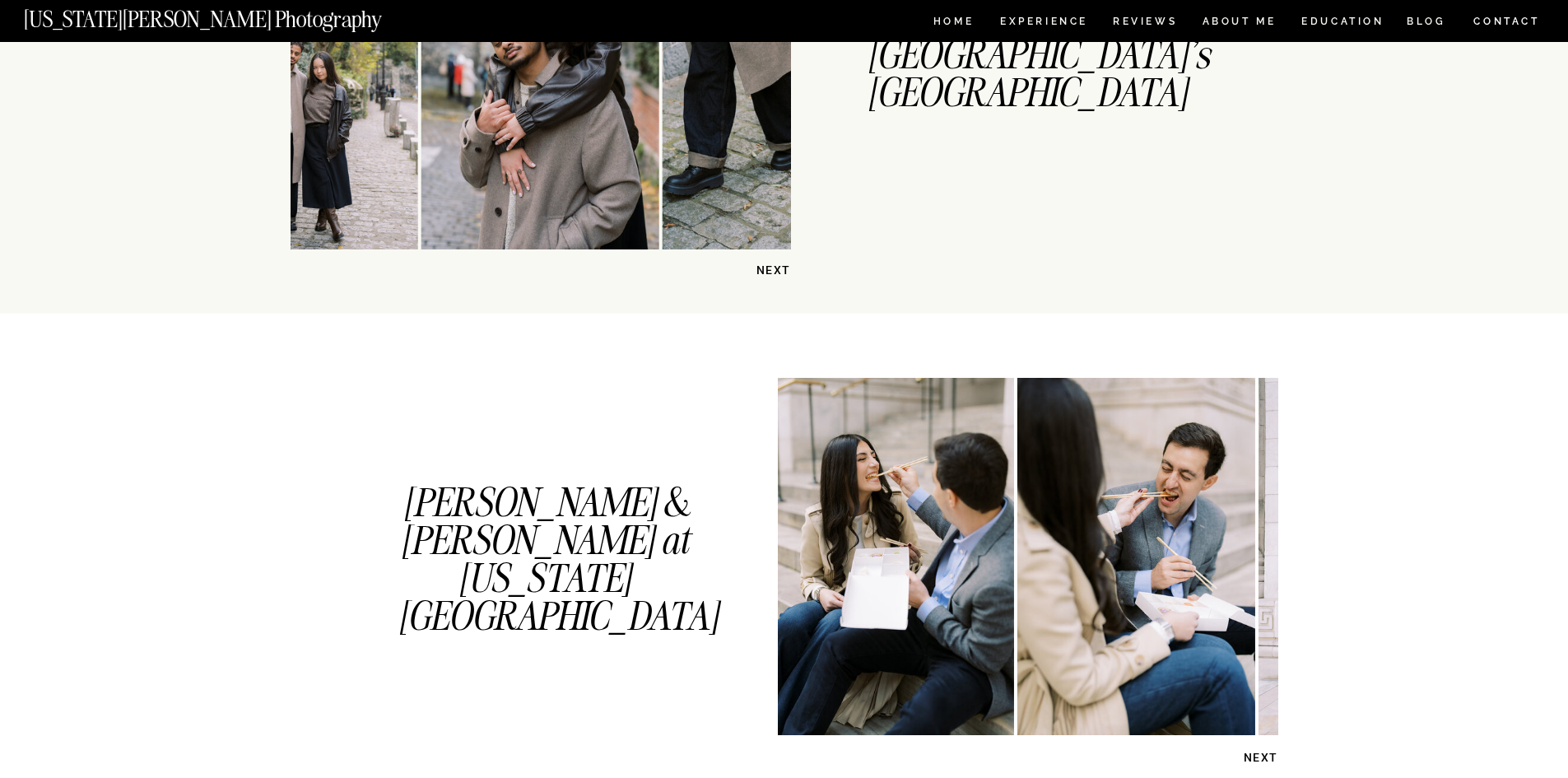
click at [1252, 755] on p "NEXT" at bounding box center [1236, 757] width 85 height 15
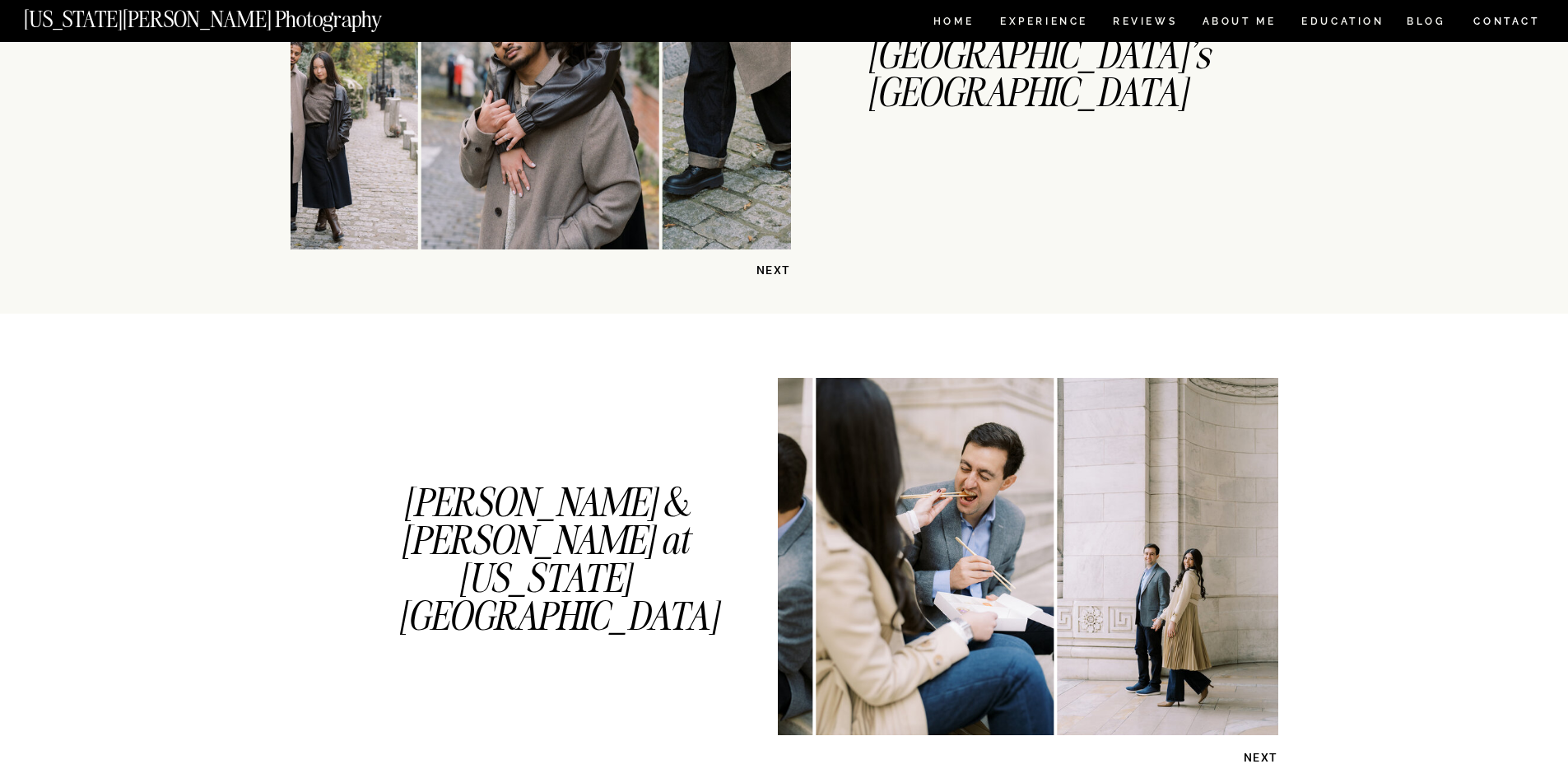
click at [1252, 755] on p "NEXT" at bounding box center [1236, 757] width 85 height 15
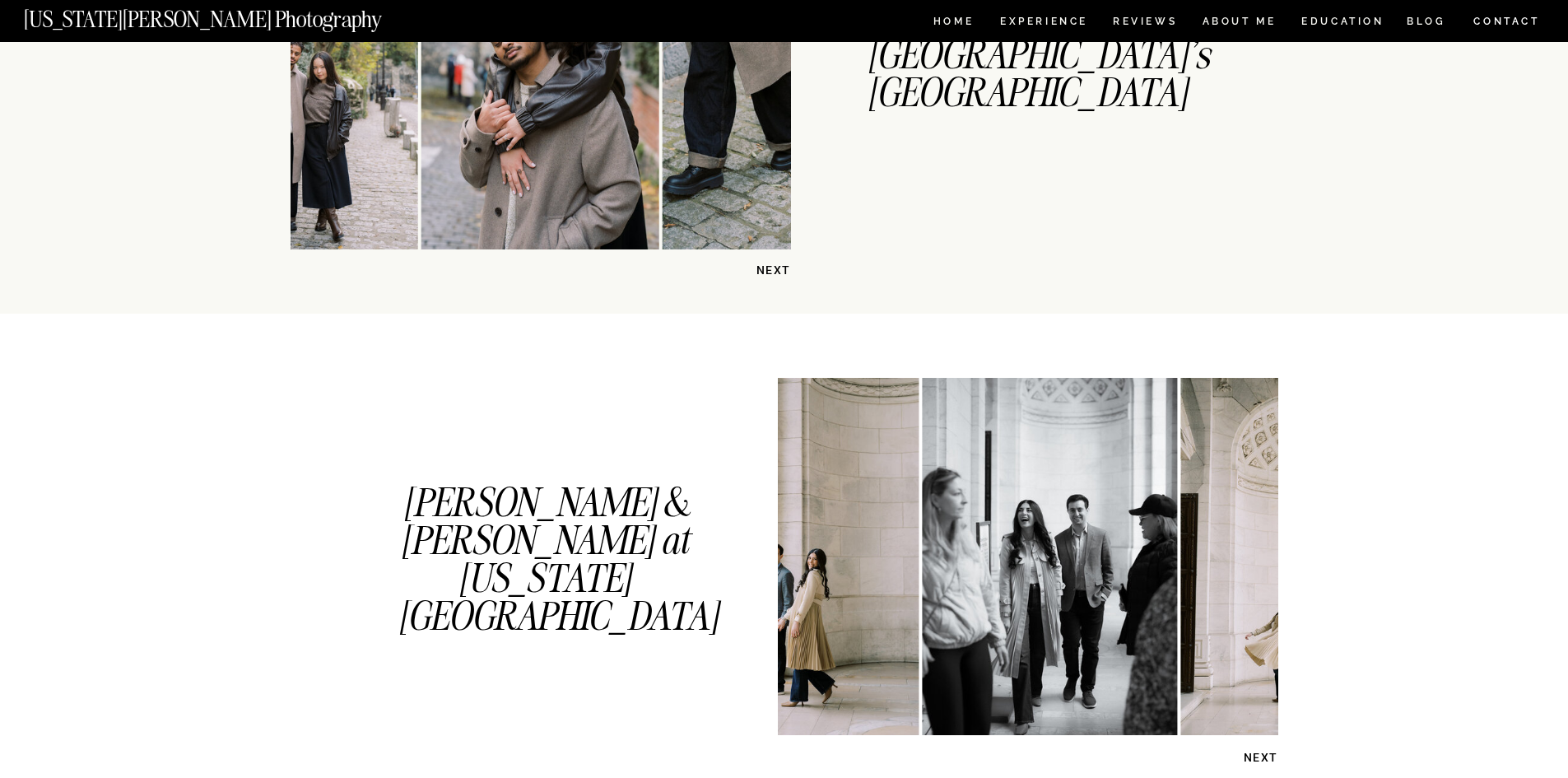
click at [1252, 755] on p "NEXT" at bounding box center [1236, 757] width 85 height 15
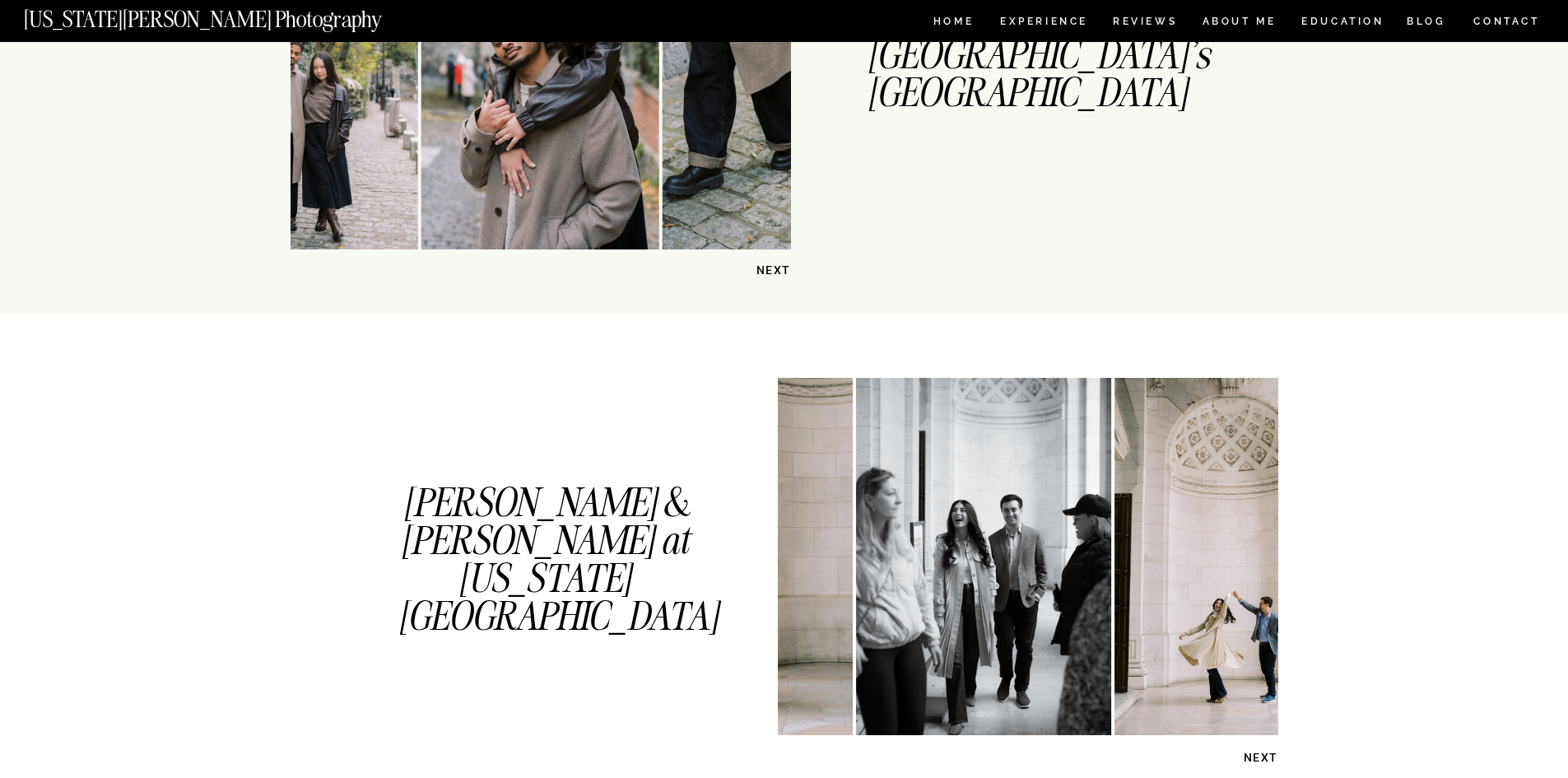
click at [1252, 755] on p "NEXT" at bounding box center [1236, 757] width 85 height 15
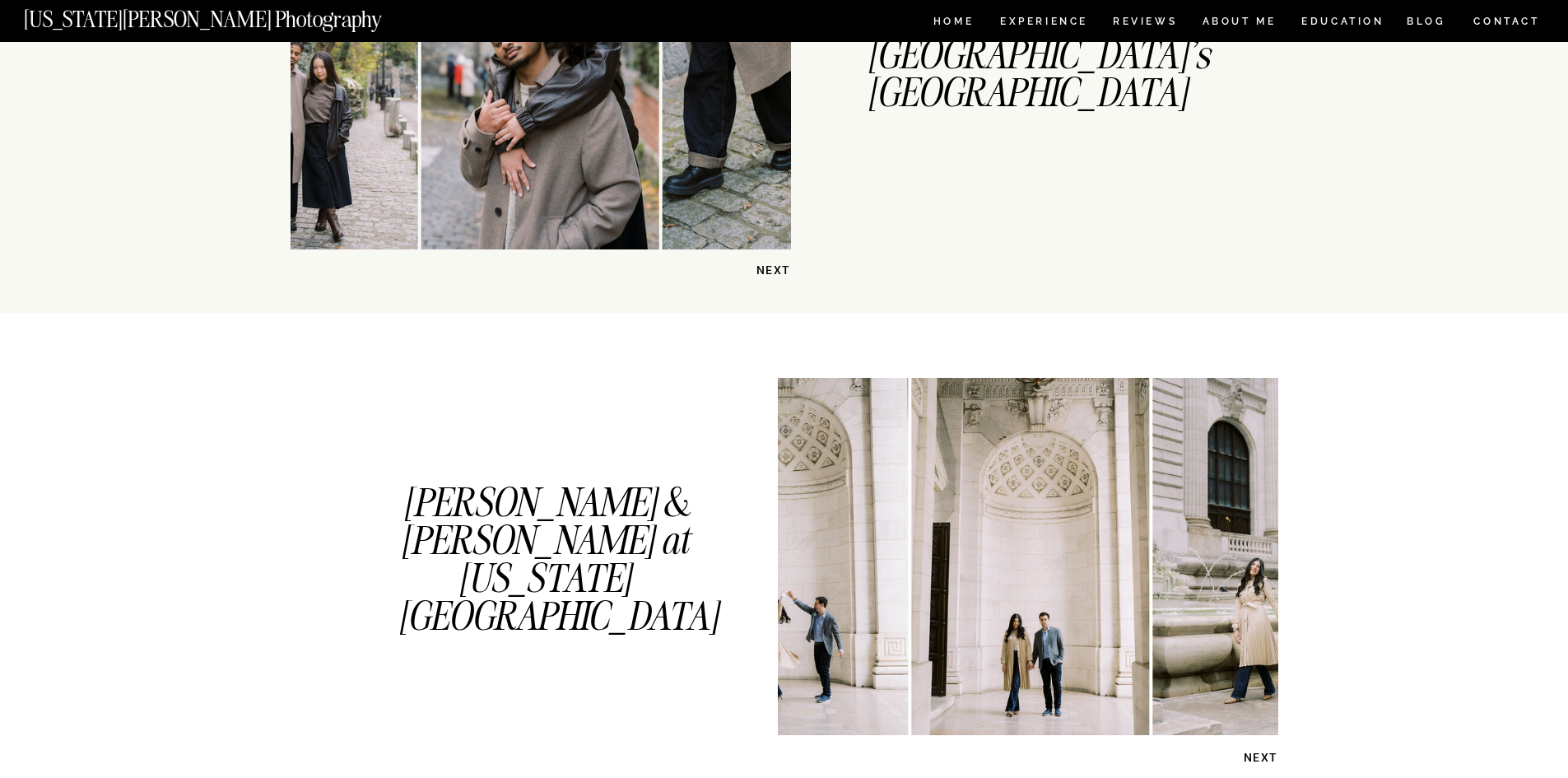
click at [1252, 755] on p "NEXT" at bounding box center [1236, 757] width 85 height 15
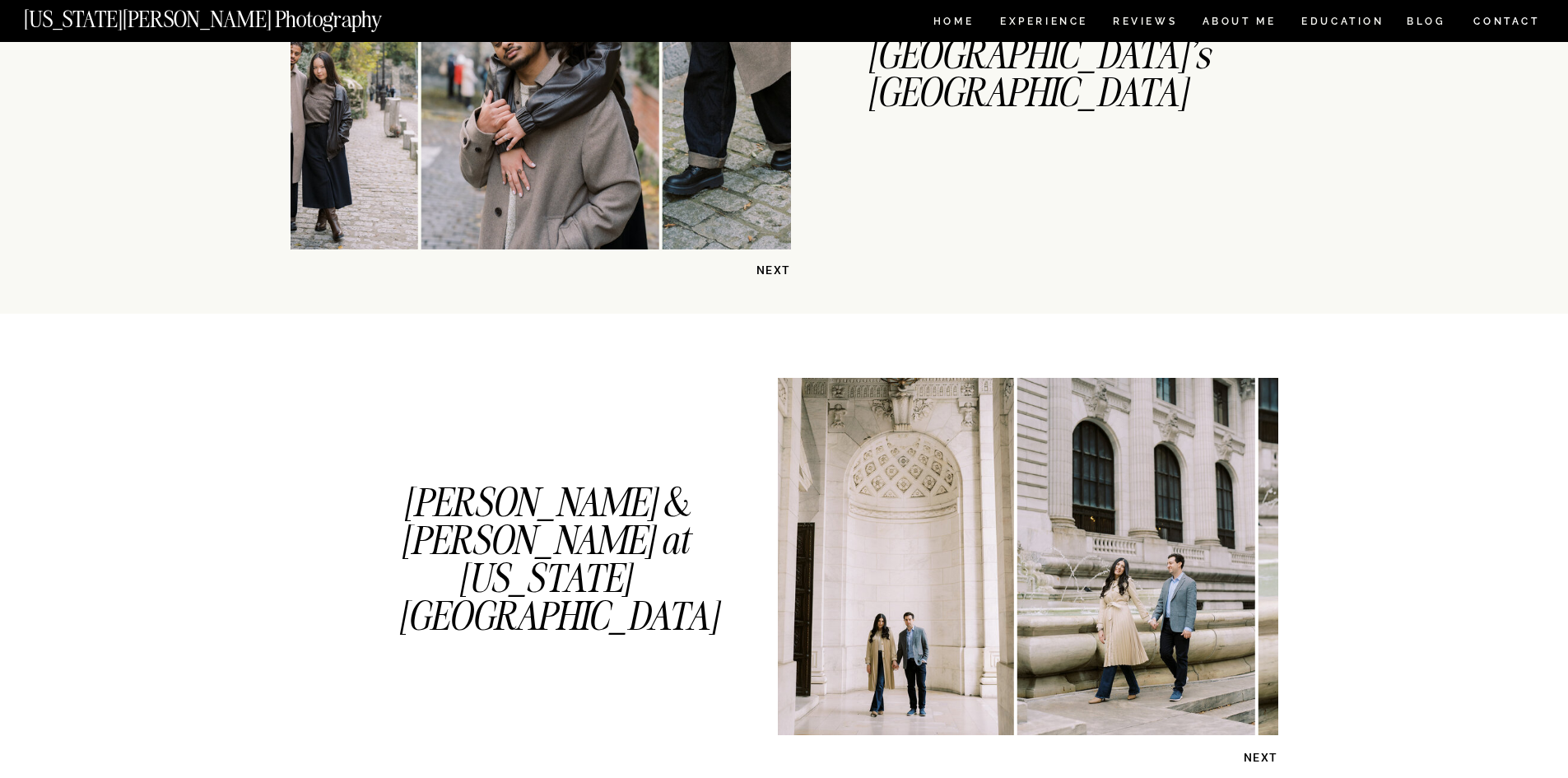
click at [1252, 755] on p "NEXT" at bounding box center [1236, 757] width 85 height 15
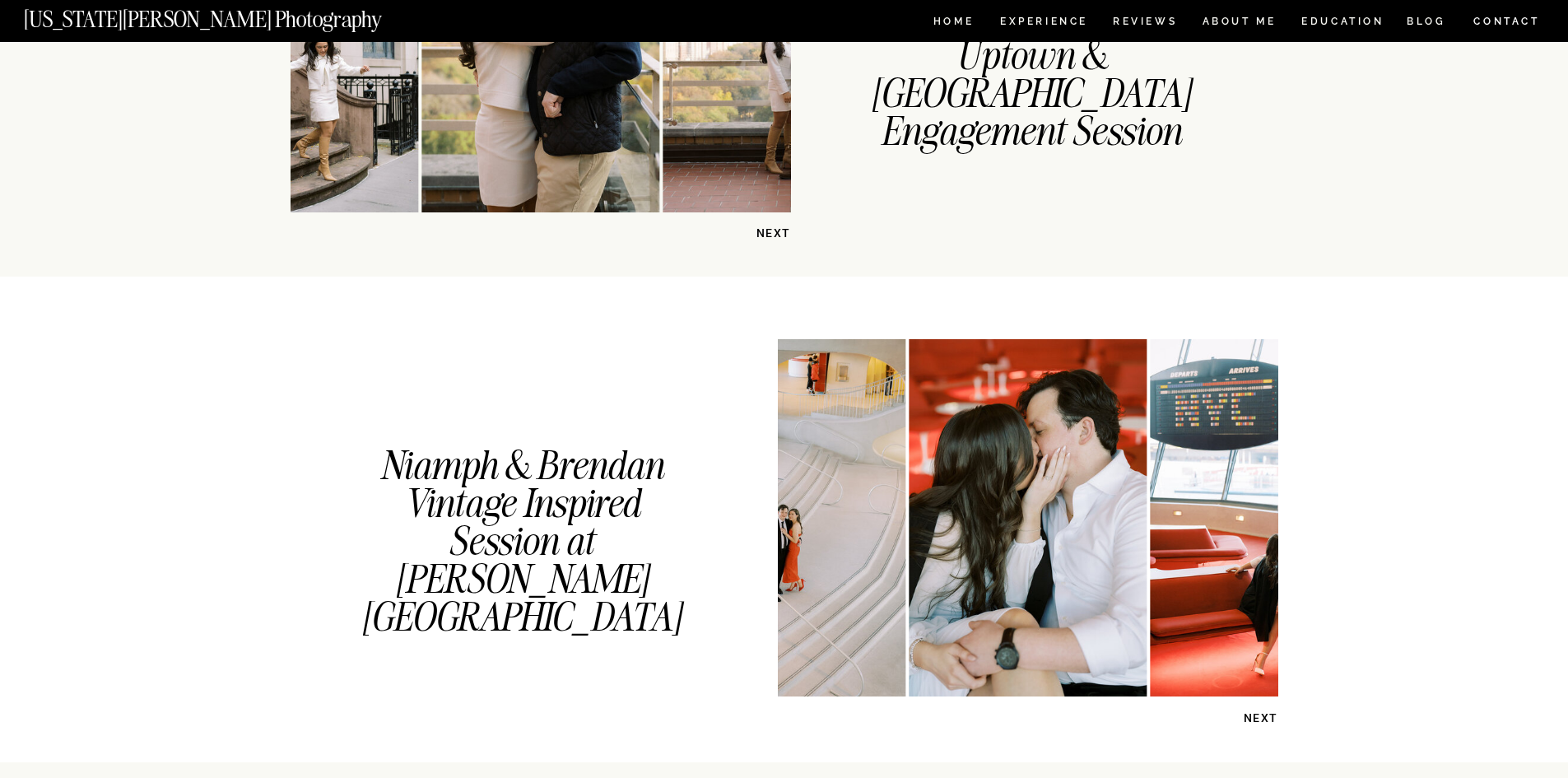
scroll to position [1728, 0]
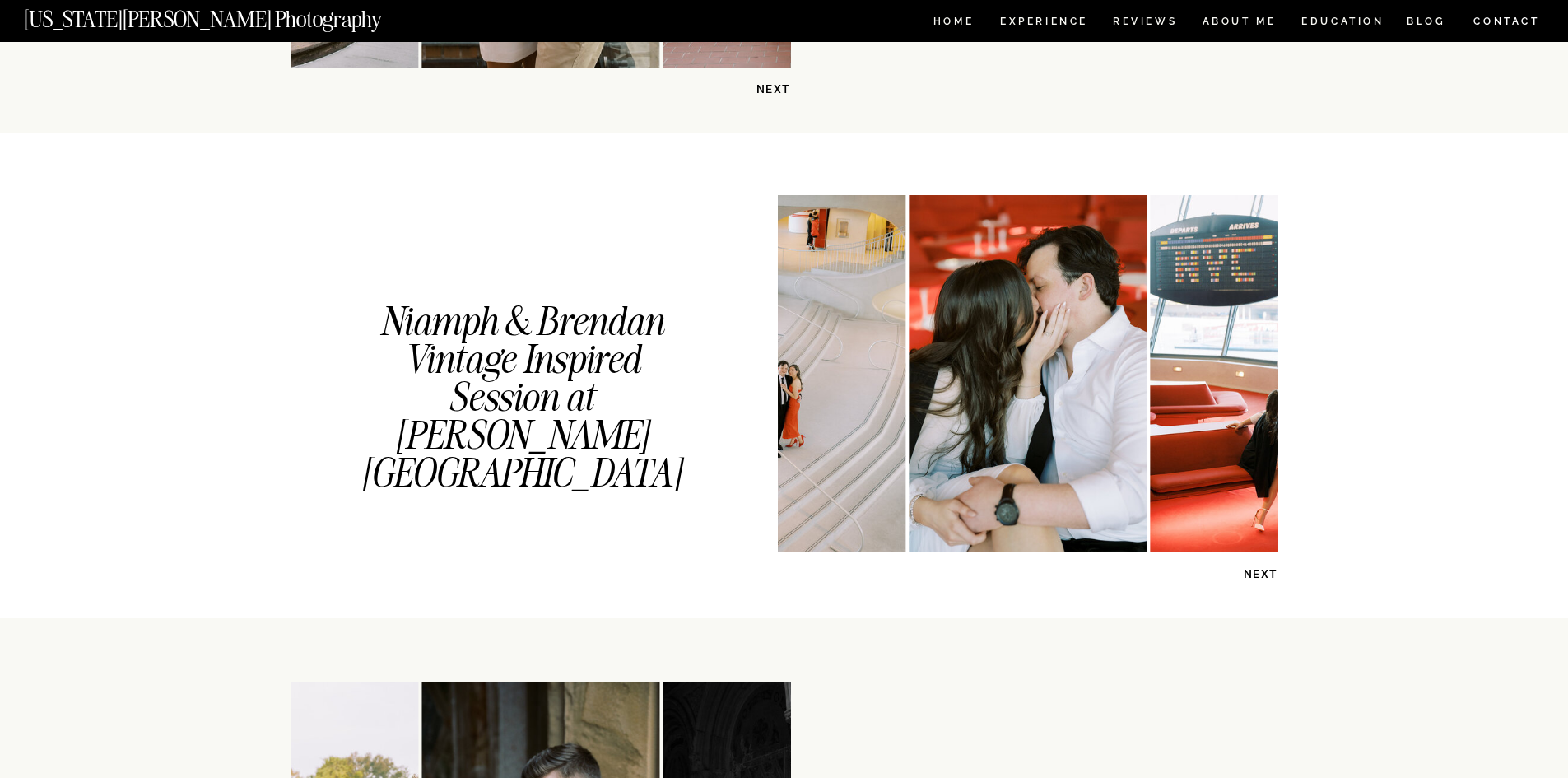
click at [1255, 575] on p "NEXT" at bounding box center [1236, 574] width 85 height 15
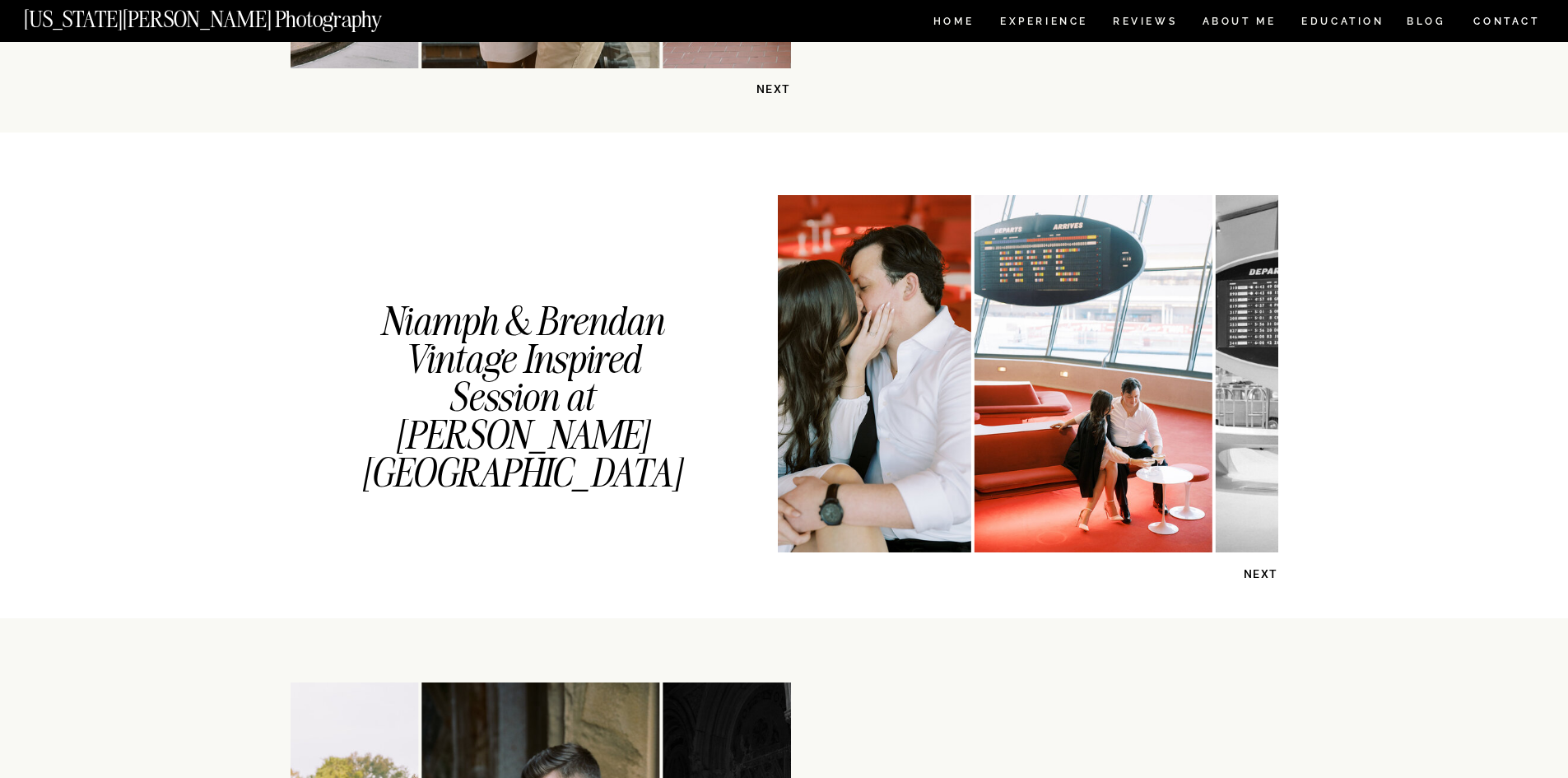
click at [1255, 575] on p "NEXT" at bounding box center [1236, 574] width 85 height 15
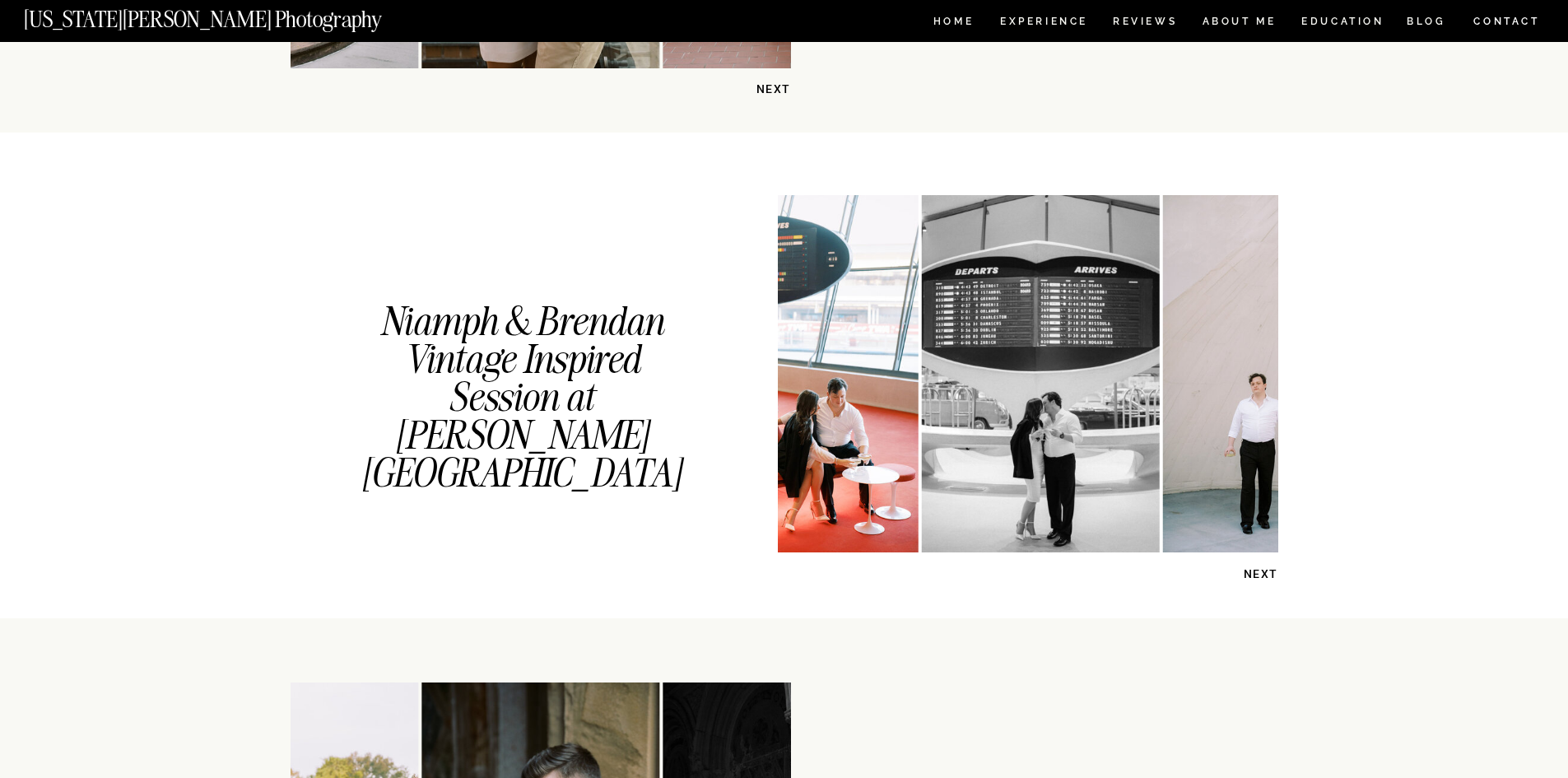
click at [1255, 575] on p "NEXT" at bounding box center [1236, 574] width 85 height 15
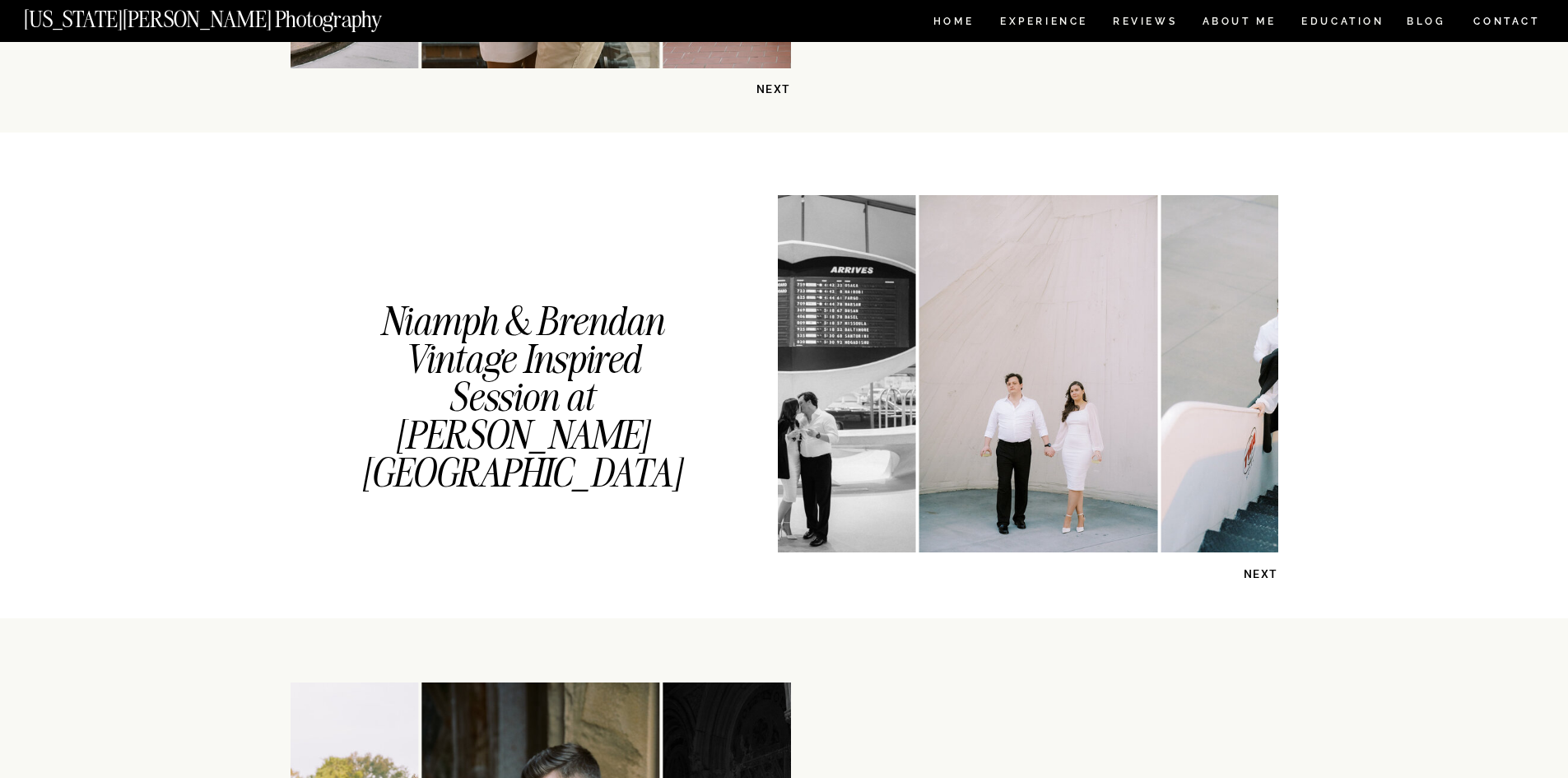
click at [1255, 575] on p "NEXT" at bounding box center [1236, 574] width 85 height 15
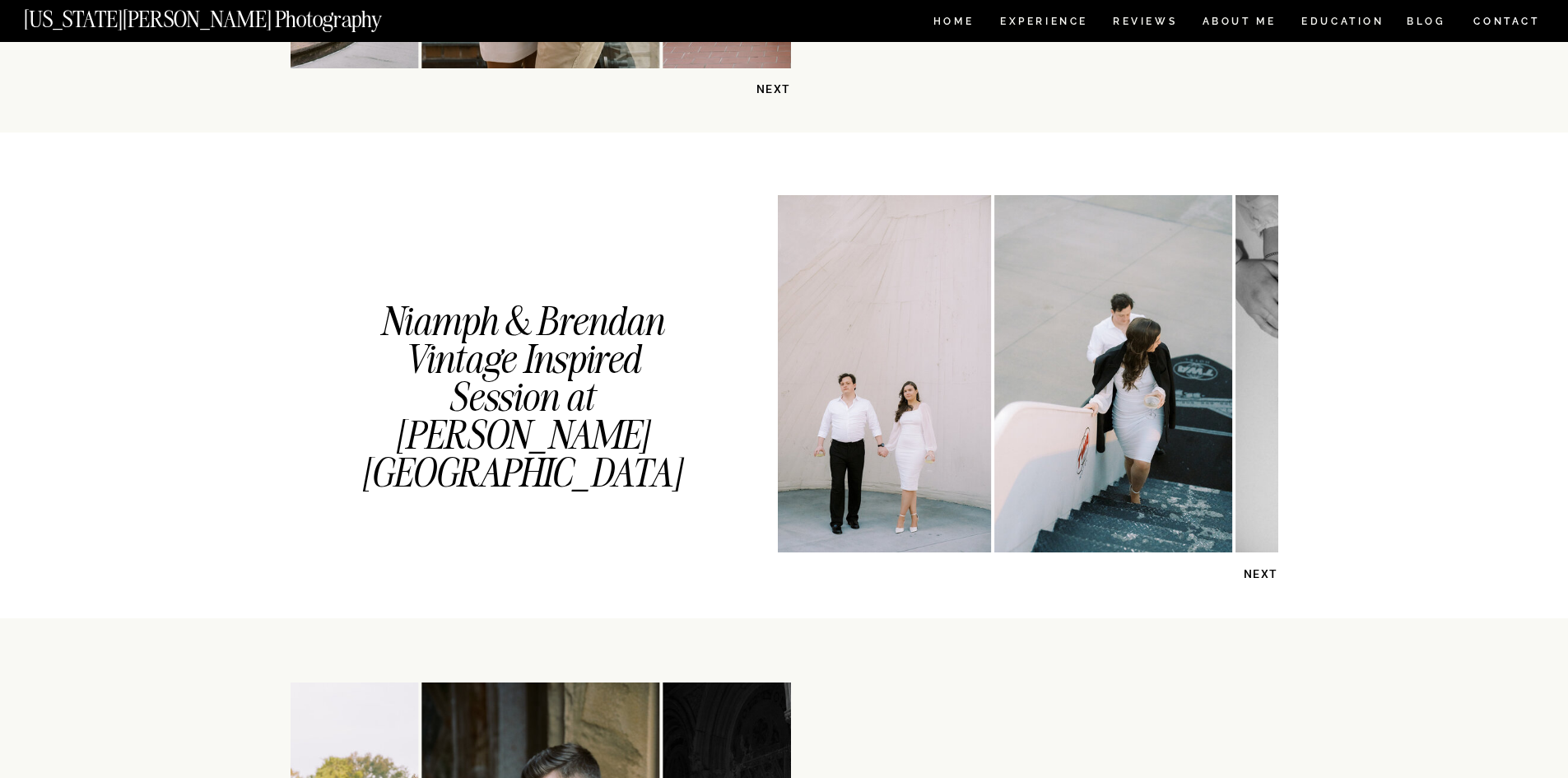
click at [1255, 575] on p "NEXT" at bounding box center [1236, 574] width 85 height 15
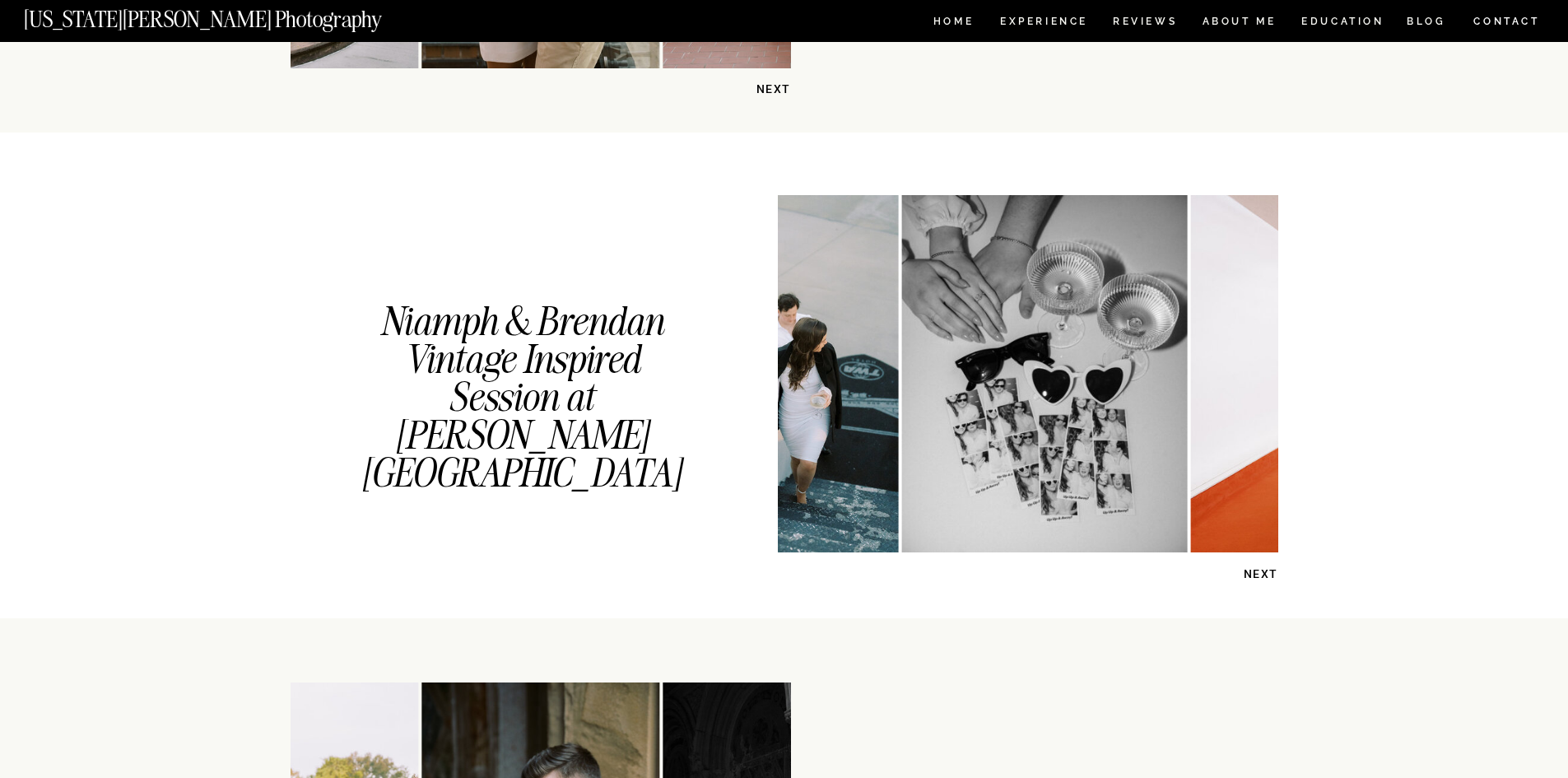
click at [1255, 575] on p "NEXT" at bounding box center [1236, 574] width 85 height 15
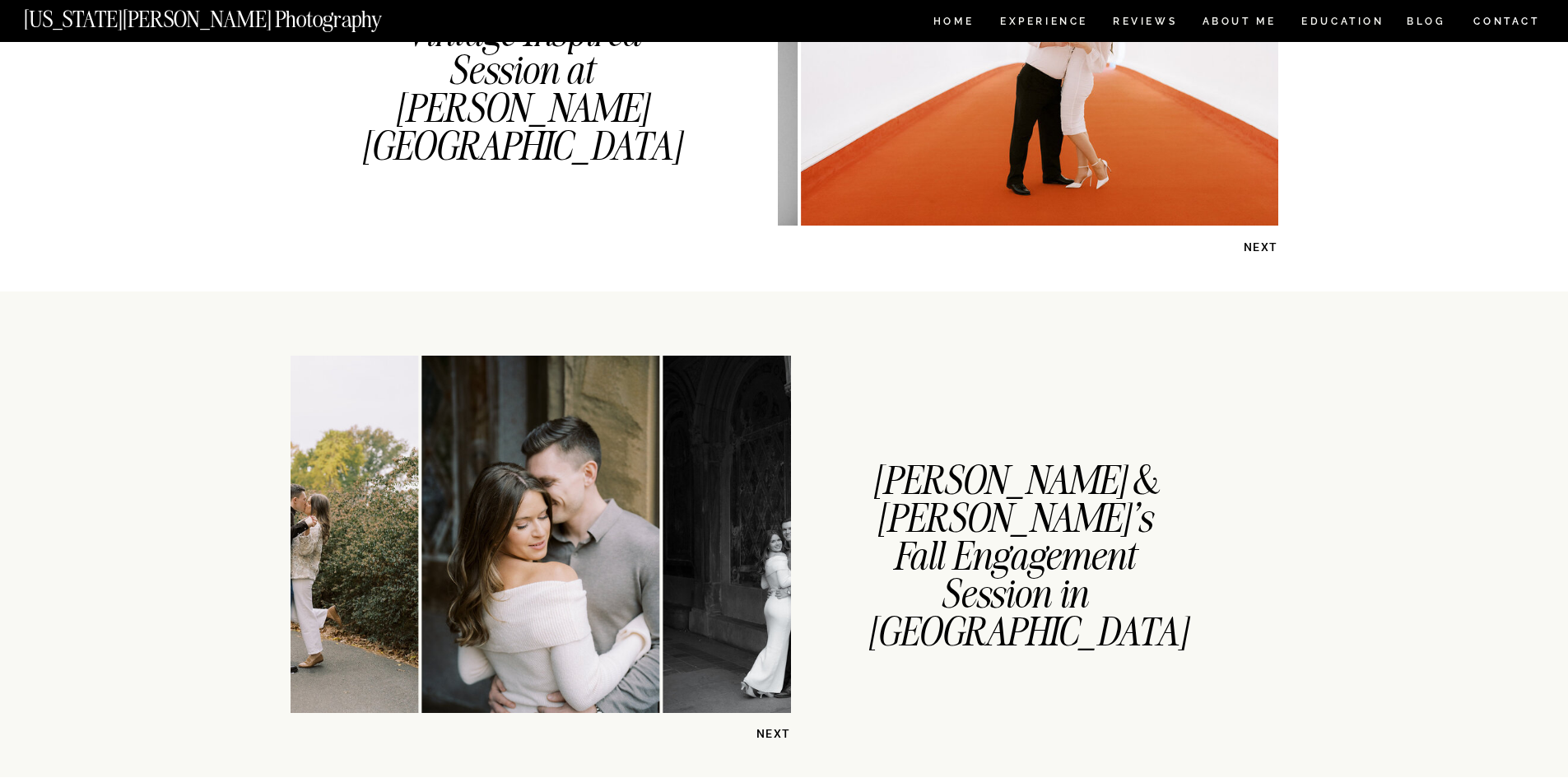
scroll to position [2223, 0]
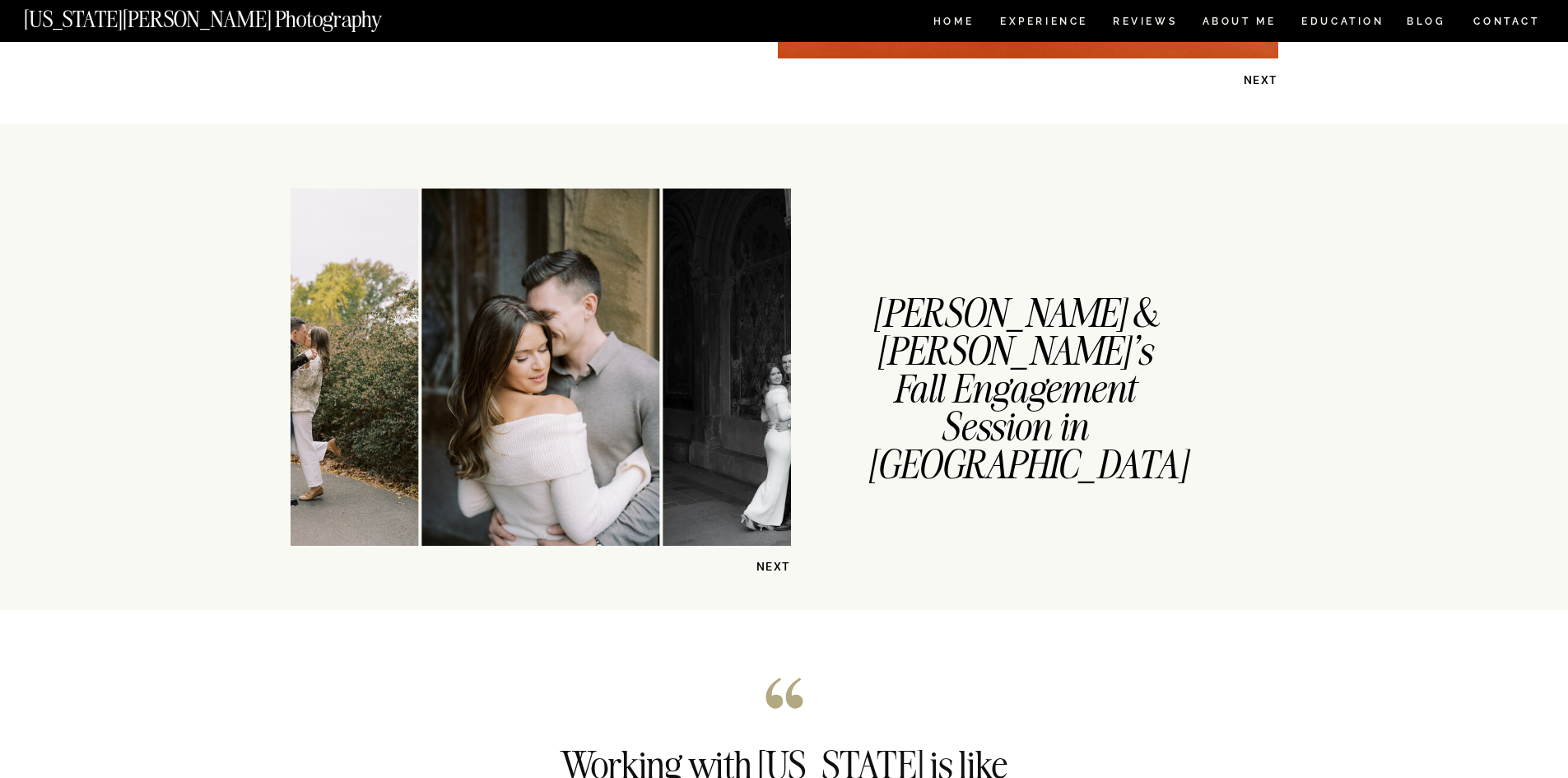
click at [781, 564] on p "NEXT" at bounding box center [749, 566] width 85 height 15
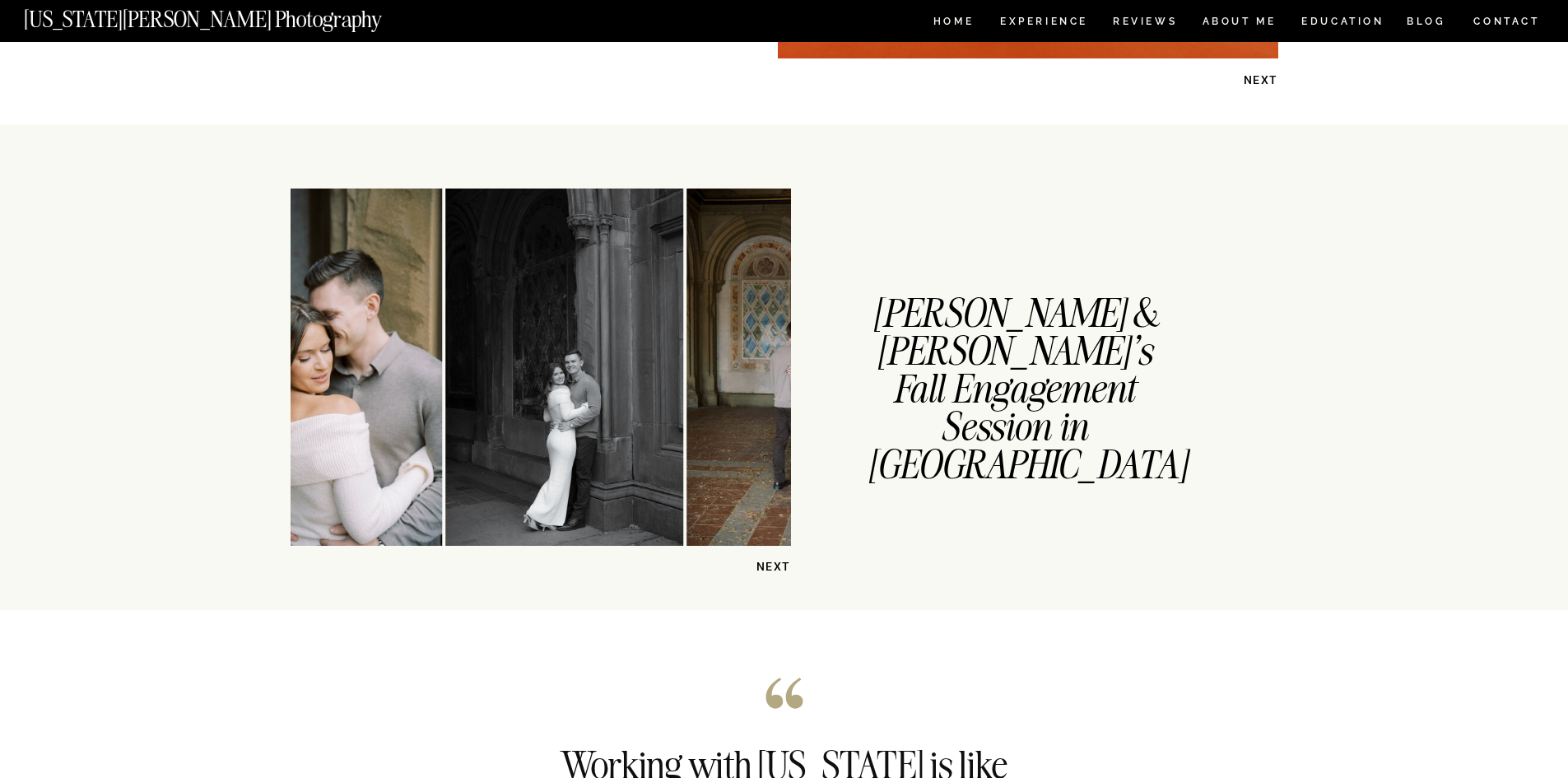
click at [766, 564] on p "NEXT" at bounding box center [749, 566] width 85 height 15
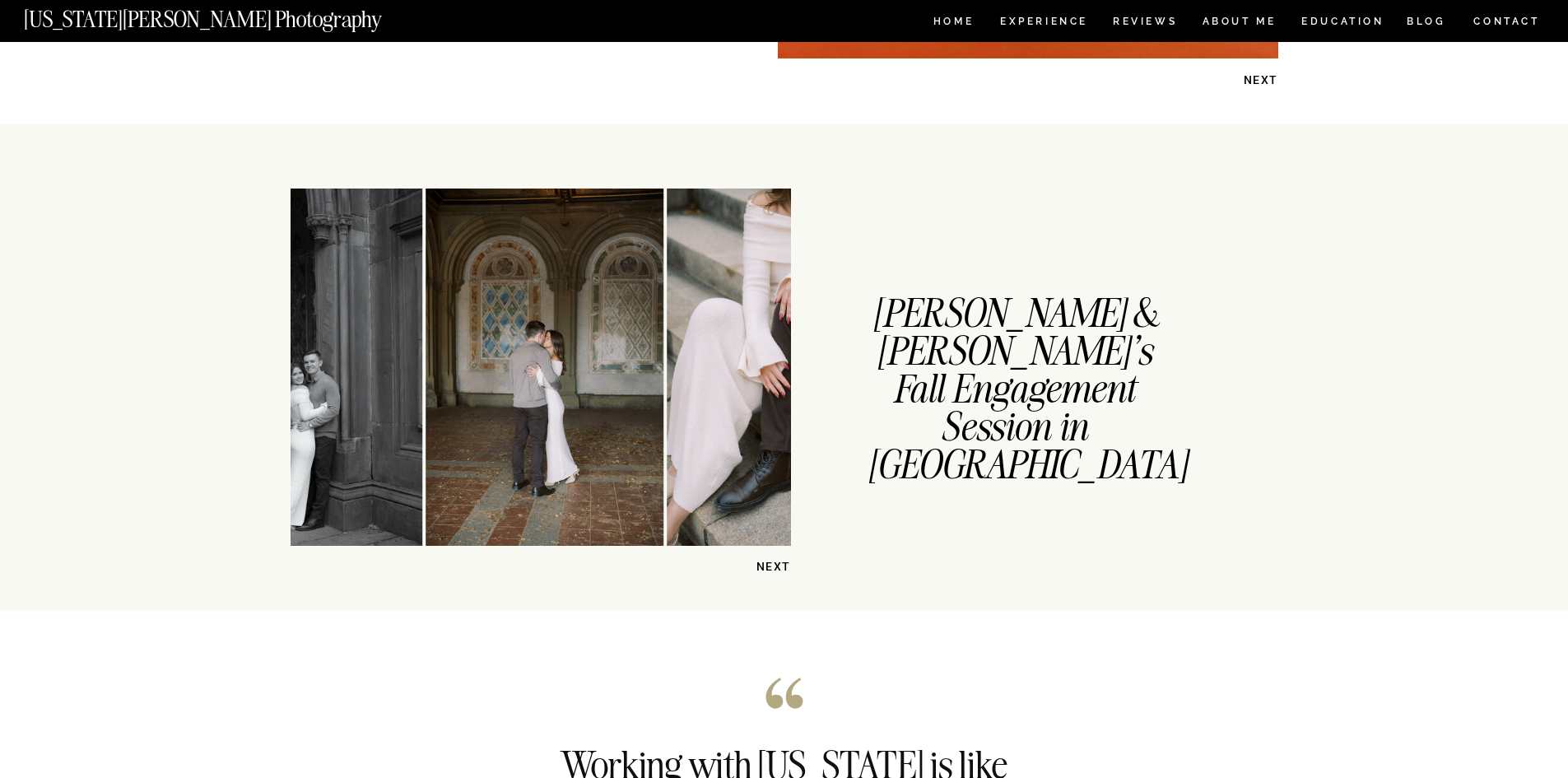
click at [766, 564] on p "NEXT" at bounding box center [749, 566] width 85 height 15
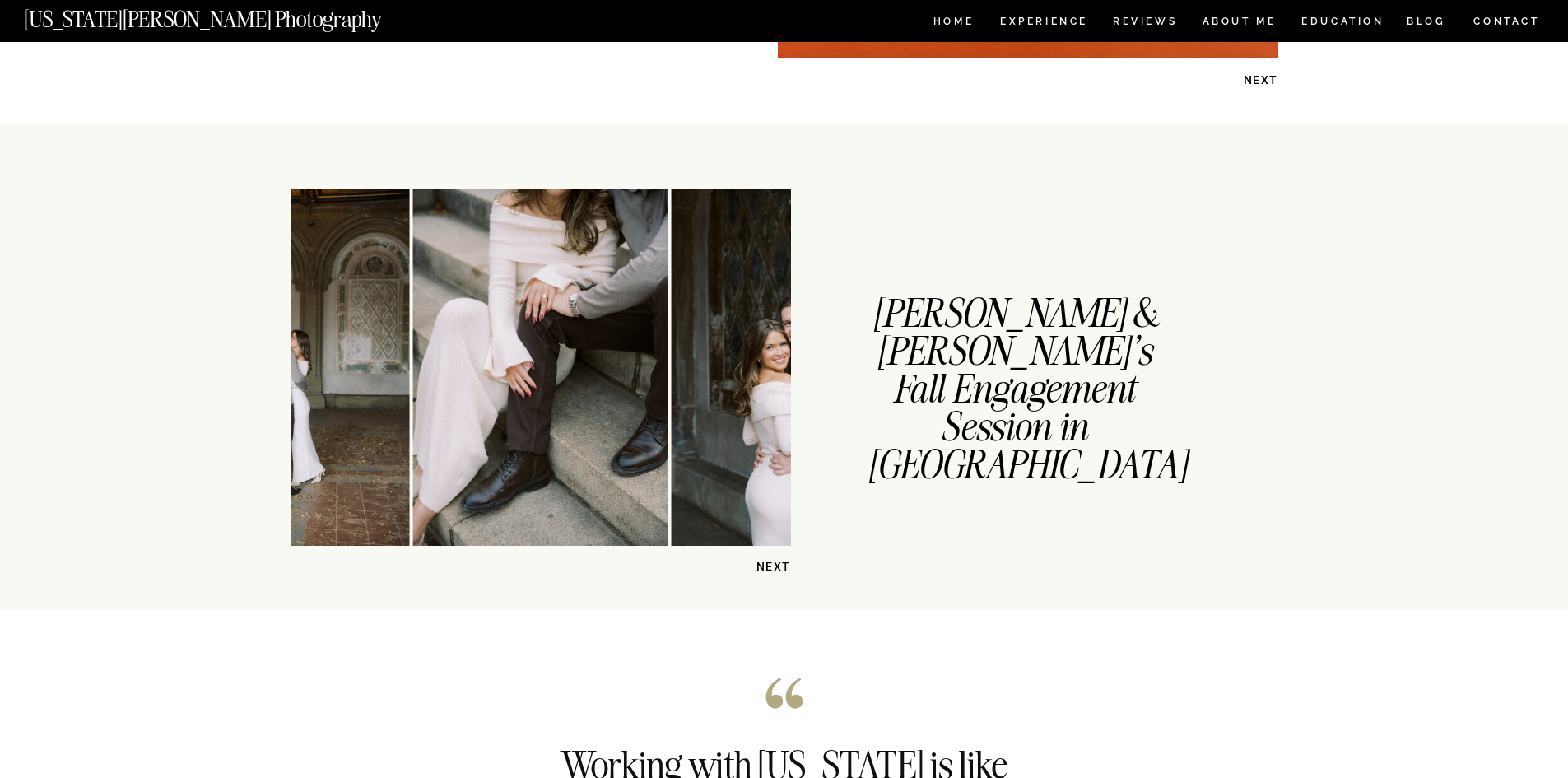
click at [766, 564] on p "NEXT" at bounding box center [749, 566] width 85 height 15
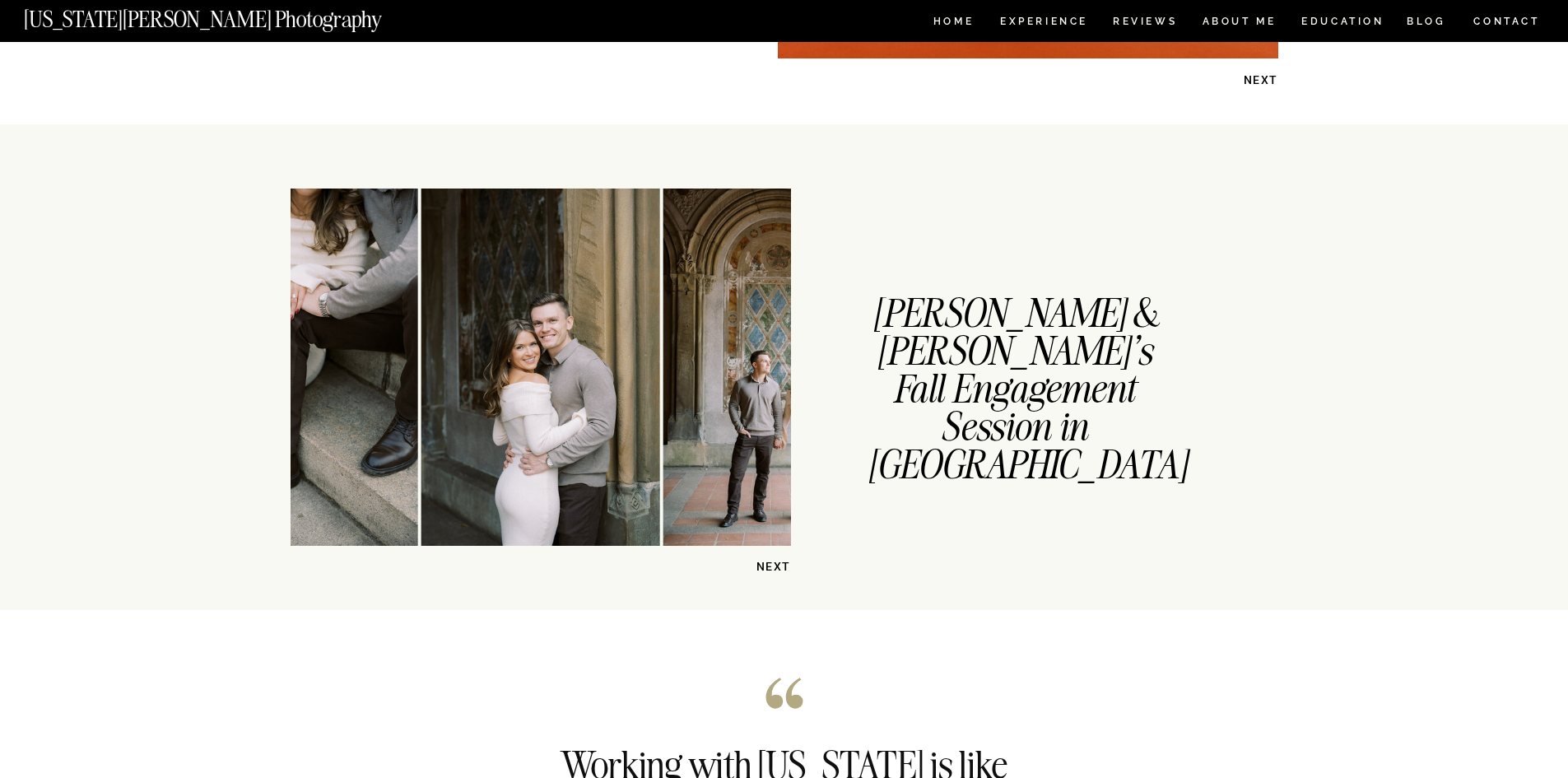
click at [766, 564] on p "NEXT" at bounding box center [749, 566] width 85 height 15
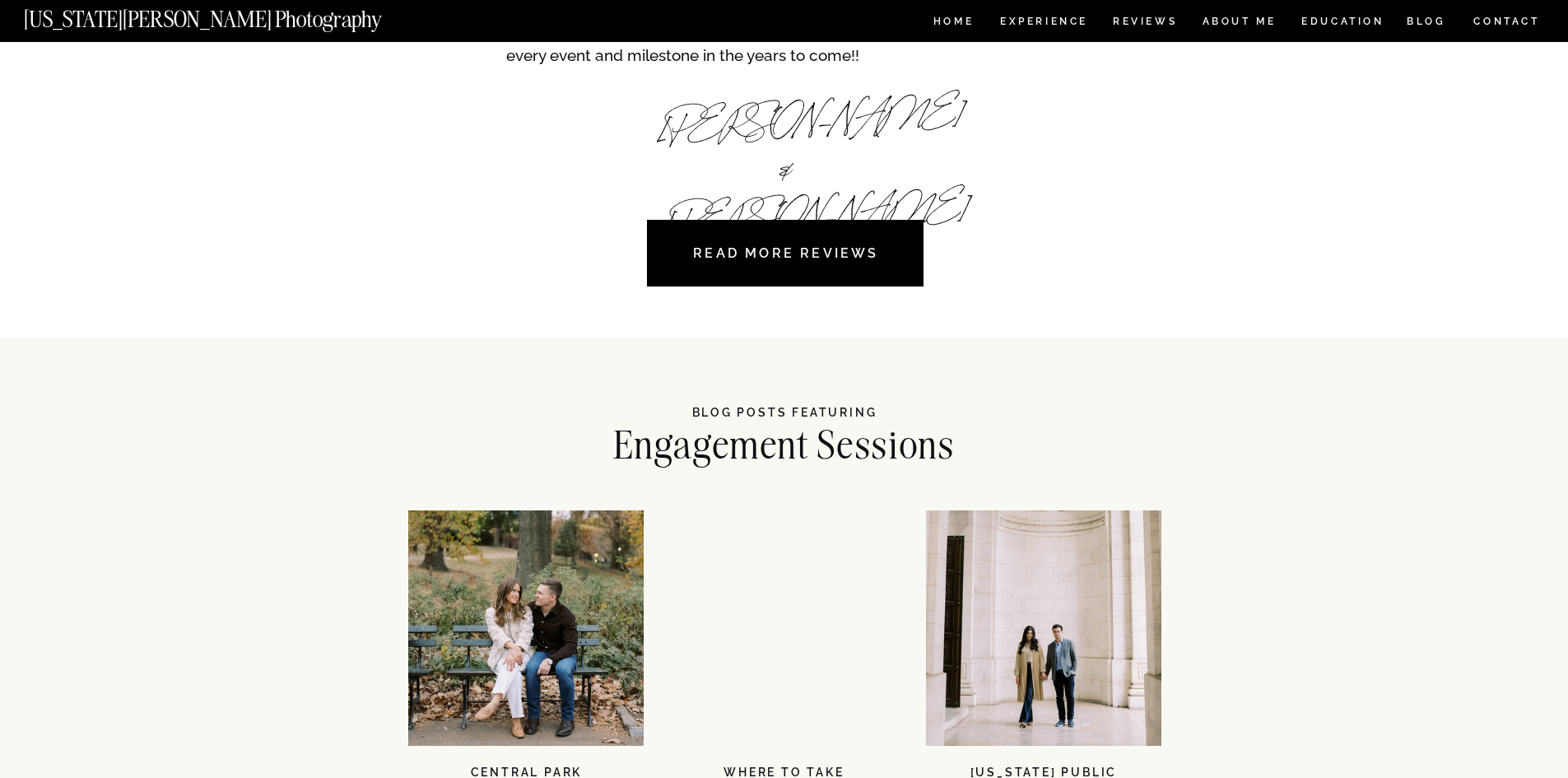
scroll to position [3458, 0]
